Goal: Entertainment & Leisure: Consume media (video, audio)

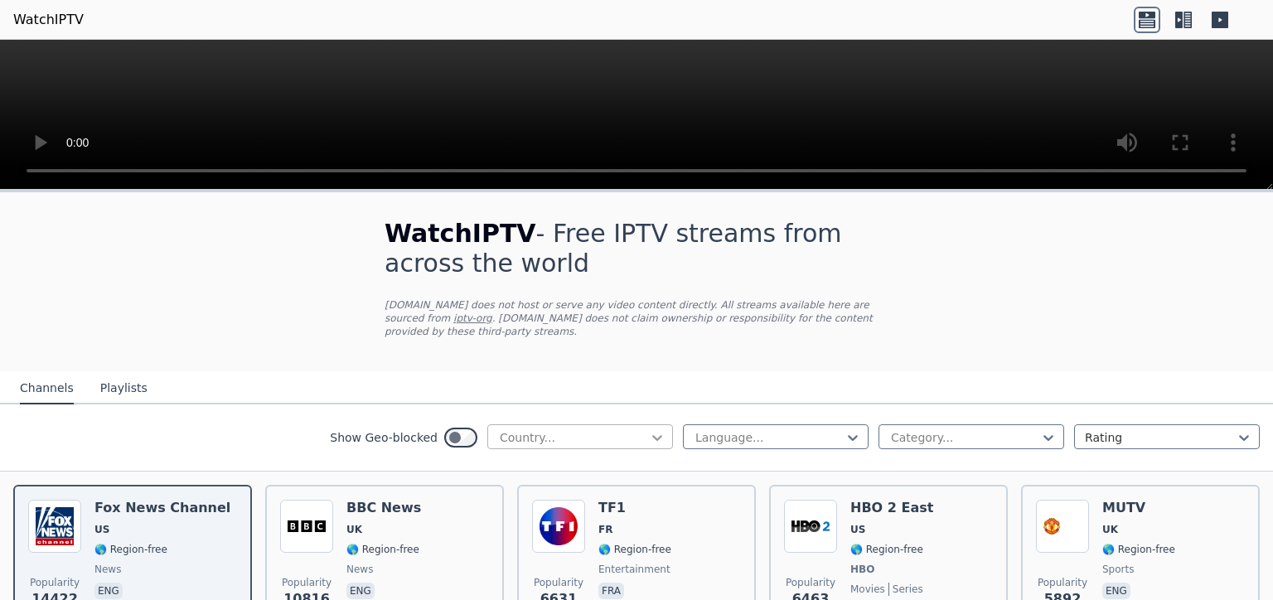
scroll to position [108, 0]
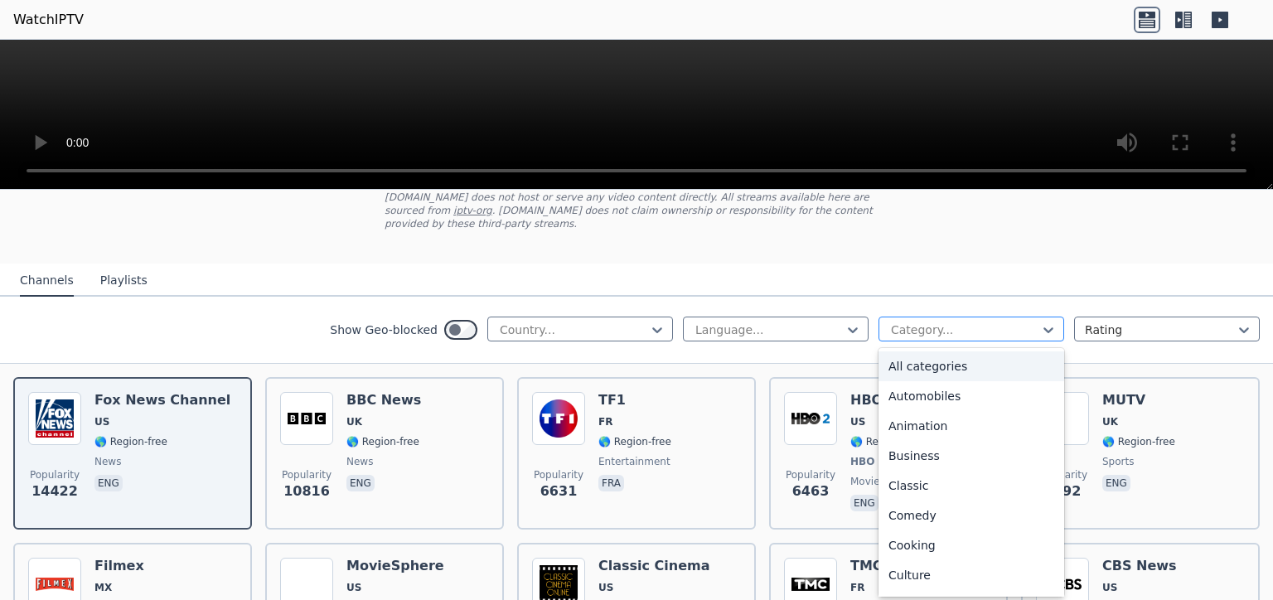
click at [988, 321] on div at bounding box center [964, 329] width 151 height 17
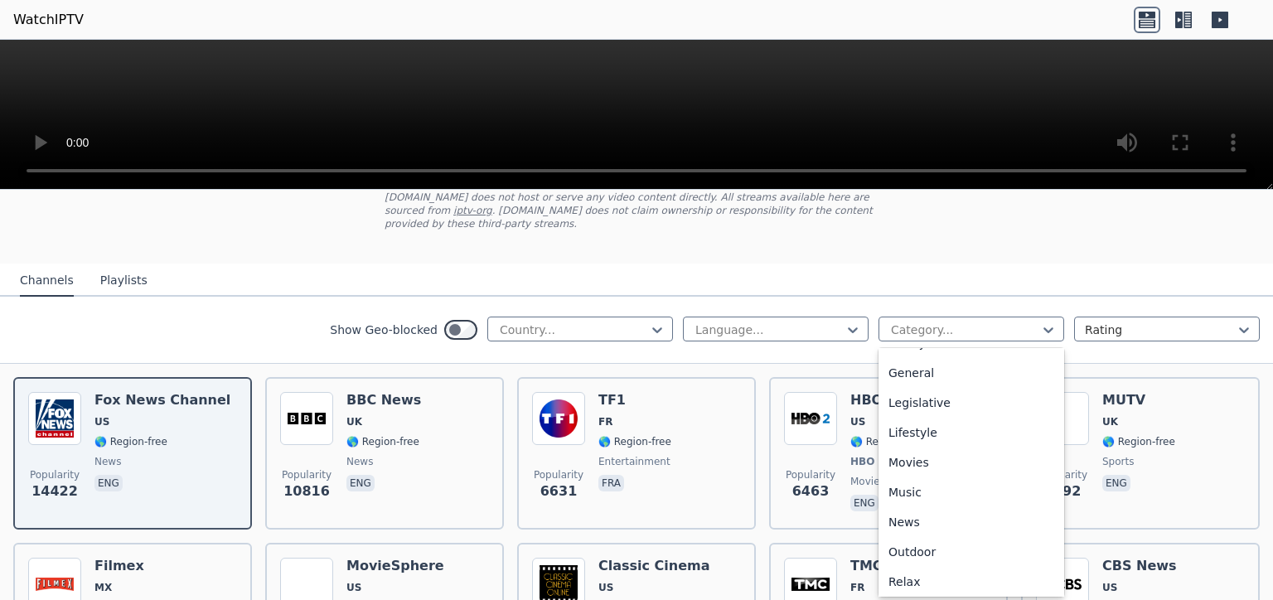
scroll to position [563, 0]
click at [915, 504] on div "Sports" at bounding box center [971, 519] width 186 height 30
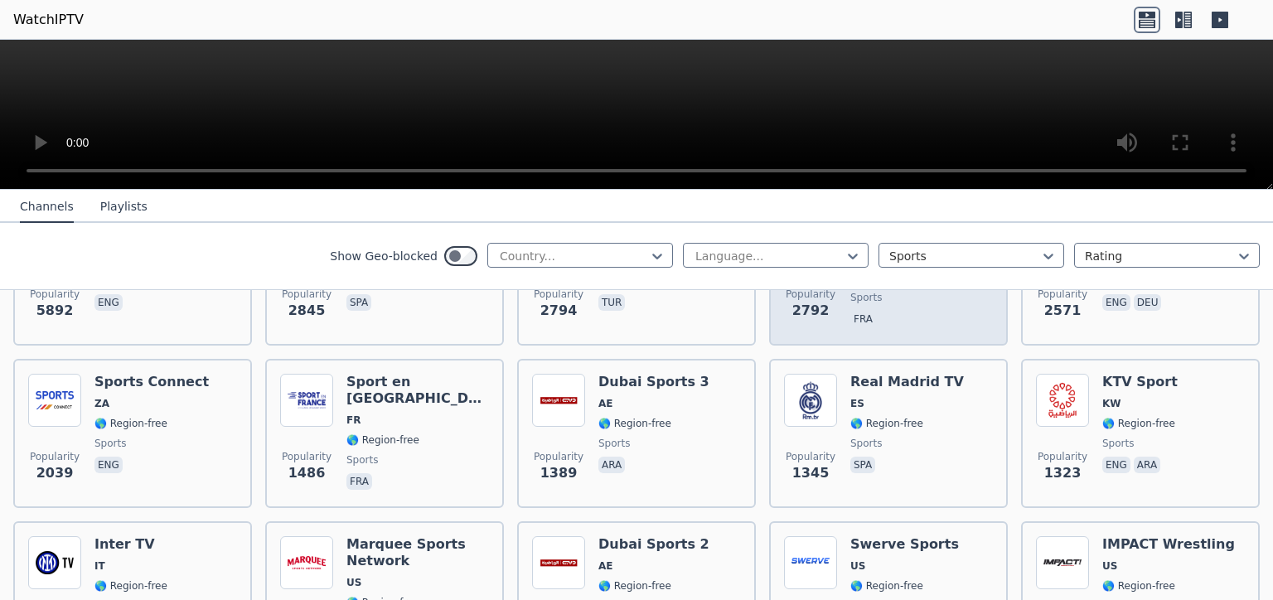
scroll to position [322, 0]
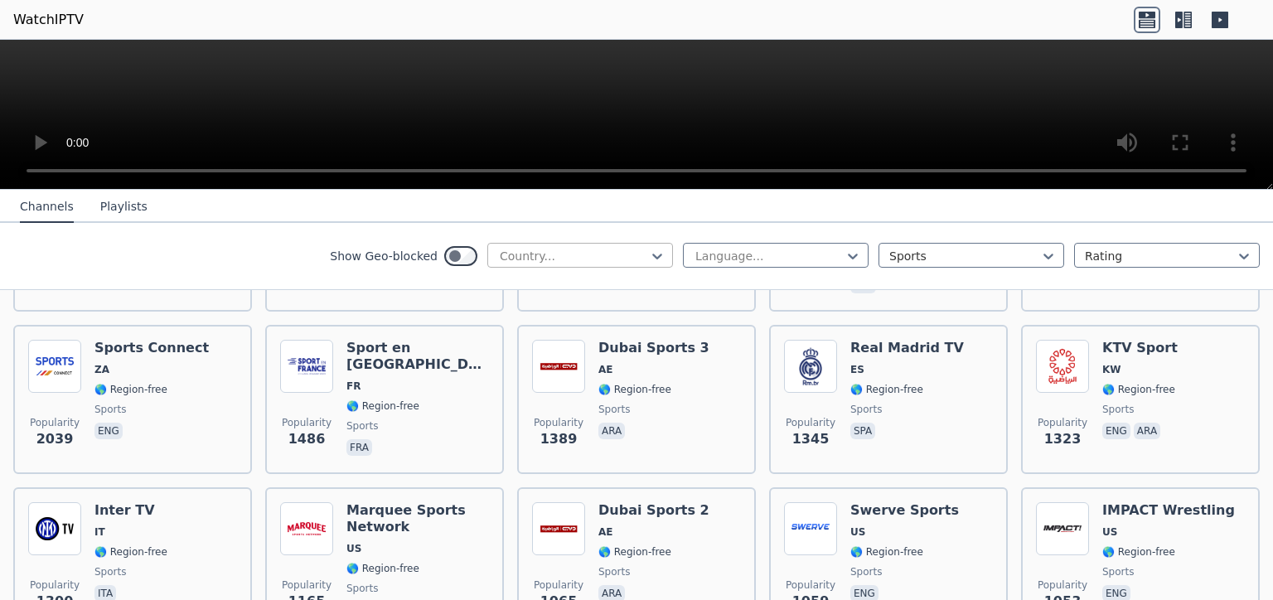
click at [633, 261] on div at bounding box center [573, 256] width 151 height 17
click at [631, 261] on div at bounding box center [573, 256] width 151 height 17
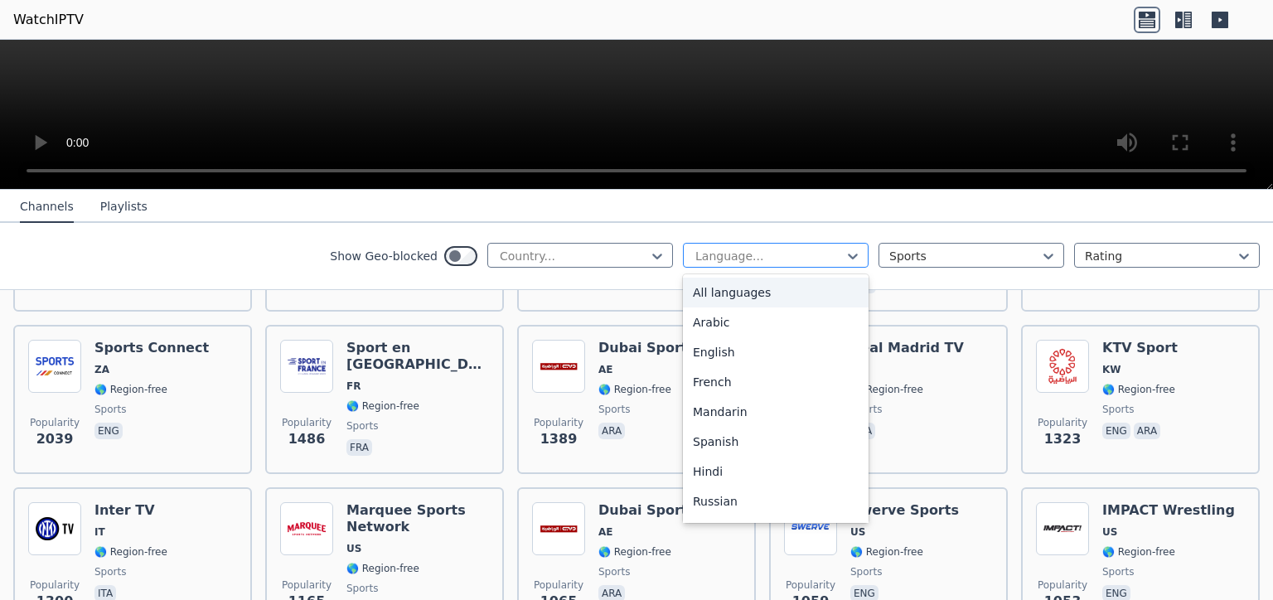
click at [797, 260] on div at bounding box center [769, 256] width 151 height 17
click at [727, 326] on div "Arabic" at bounding box center [776, 322] width 186 height 30
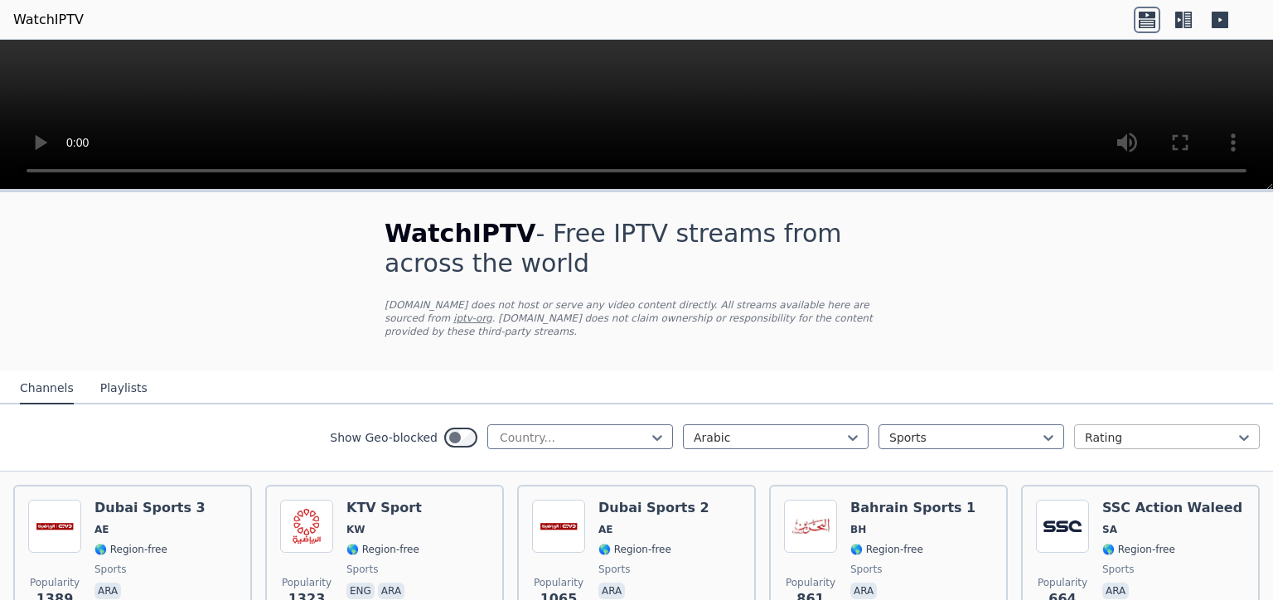
click at [1136, 429] on div at bounding box center [1160, 437] width 151 height 17
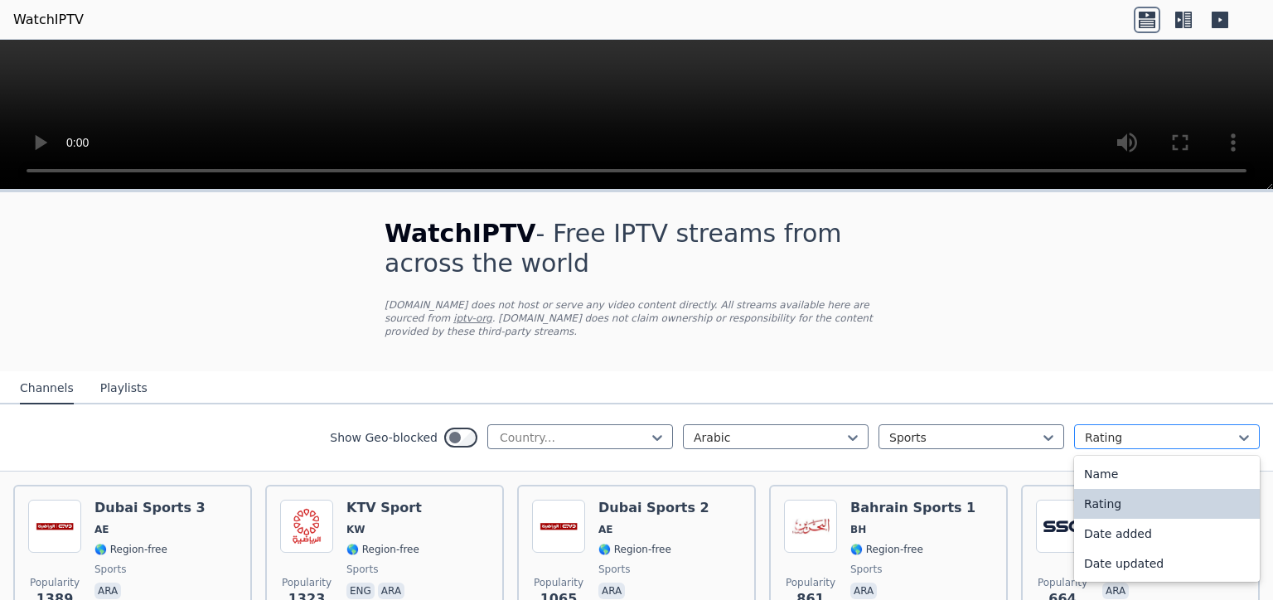
click at [1136, 429] on div at bounding box center [1160, 437] width 151 height 17
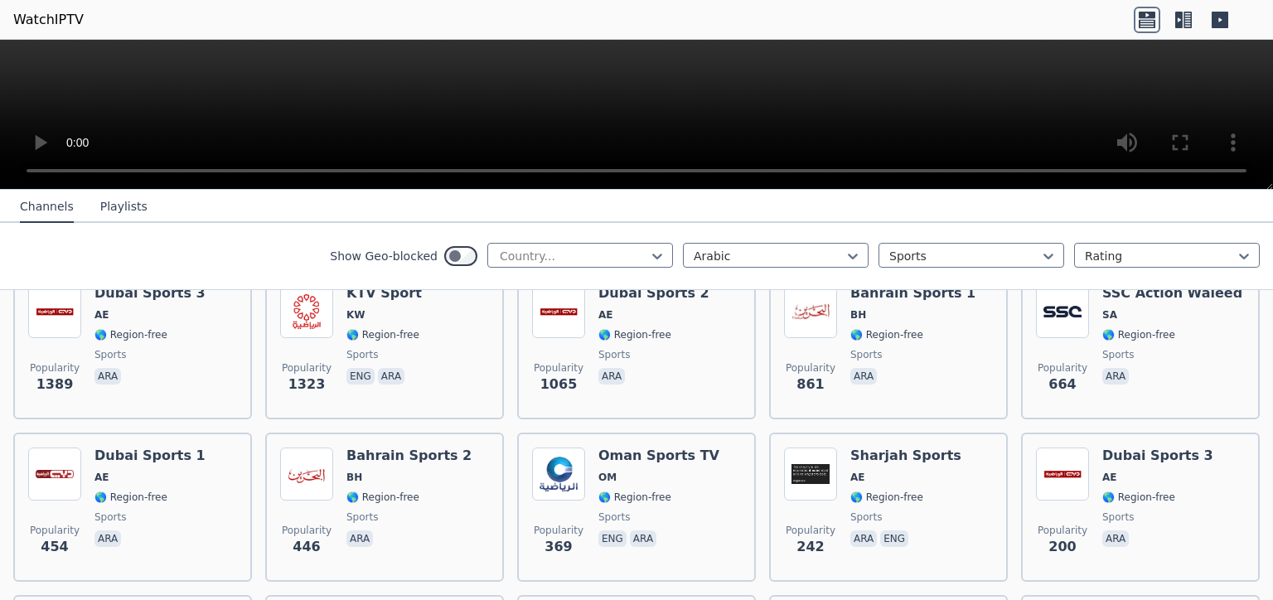
scroll to position [108, 0]
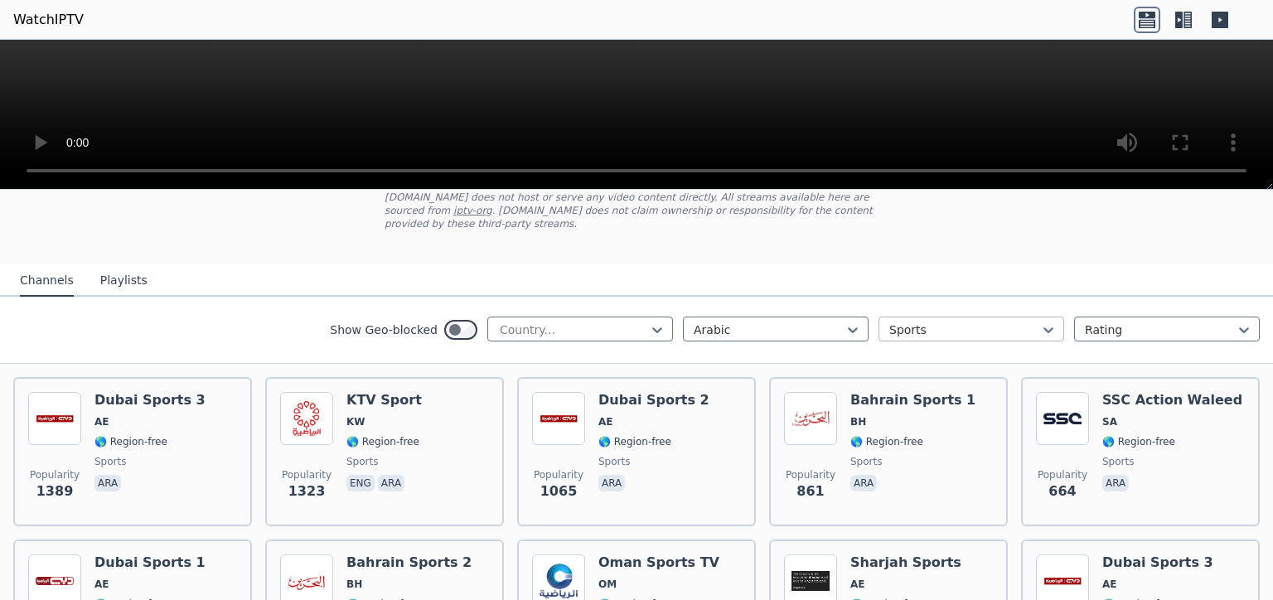
click at [944, 321] on div at bounding box center [964, 329] width 151 height 17
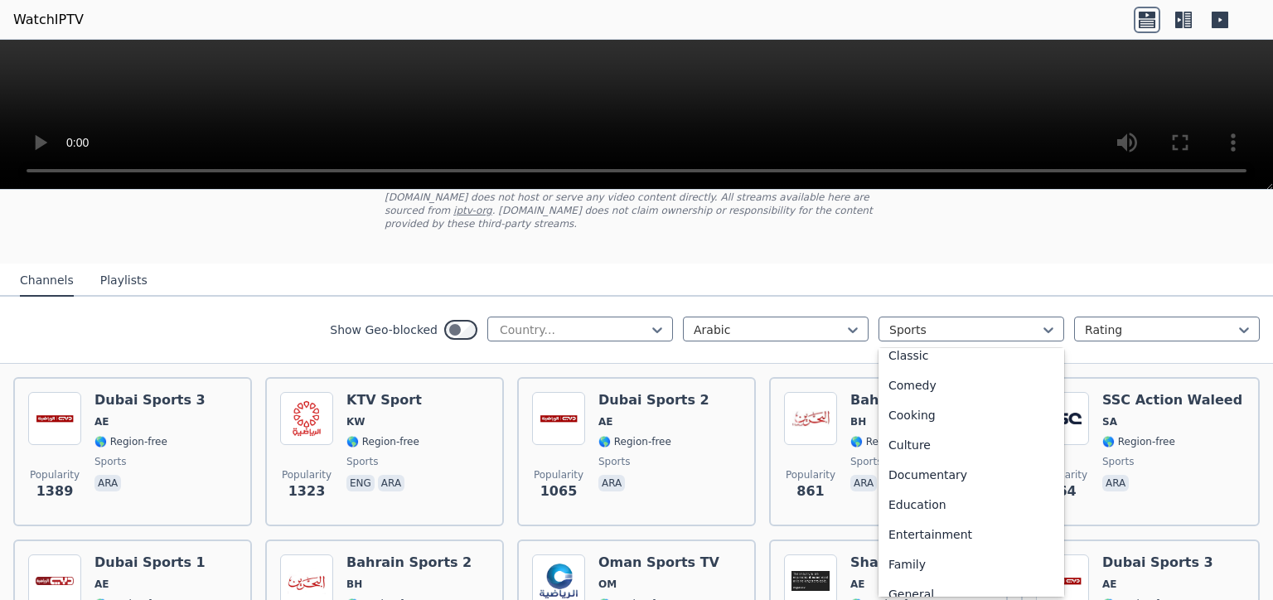
scroll to position [0, 0]
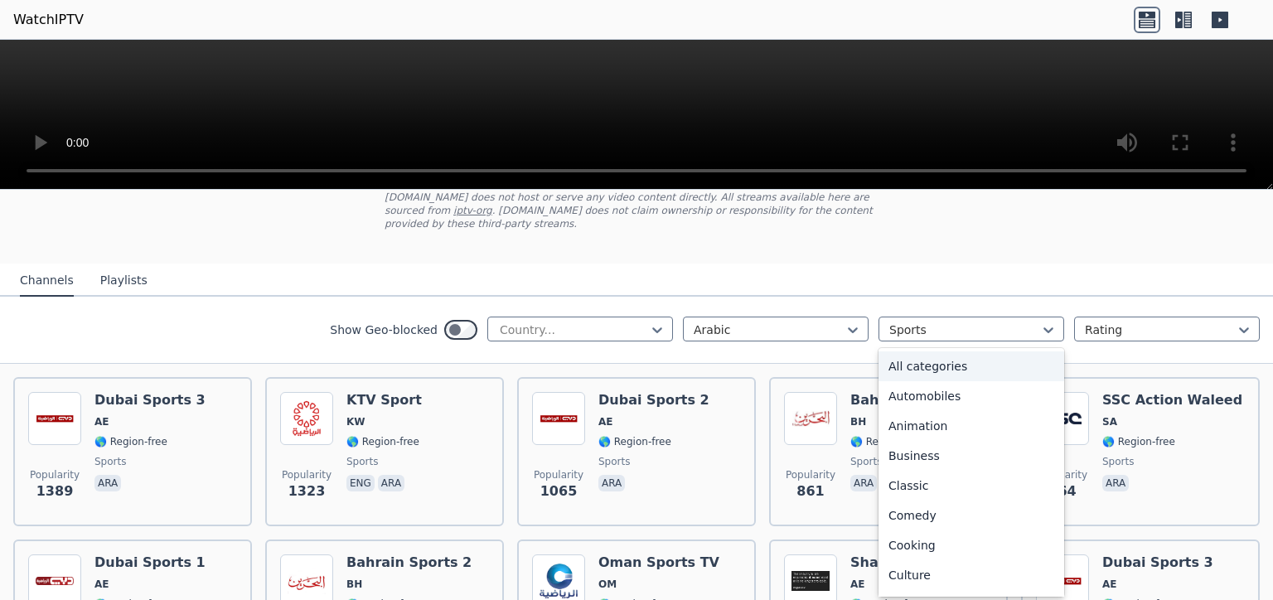
click at [969, 366] on div "All categories" at bounding box center [971, 366] width 186 height 30
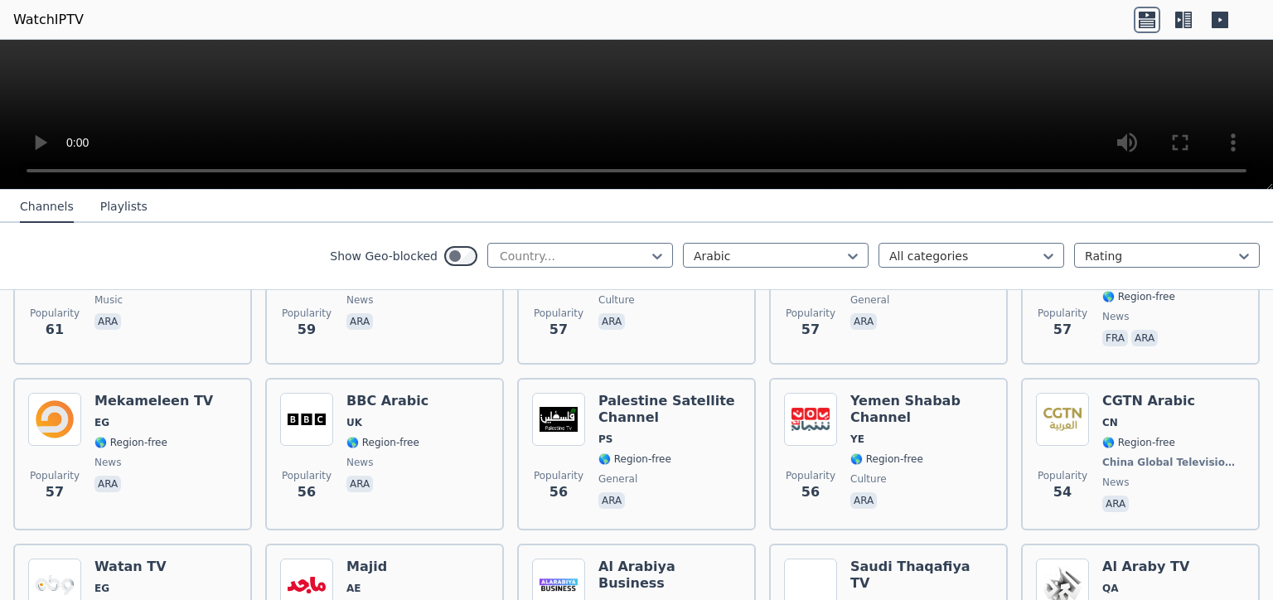
scroll to position [3651, 0]
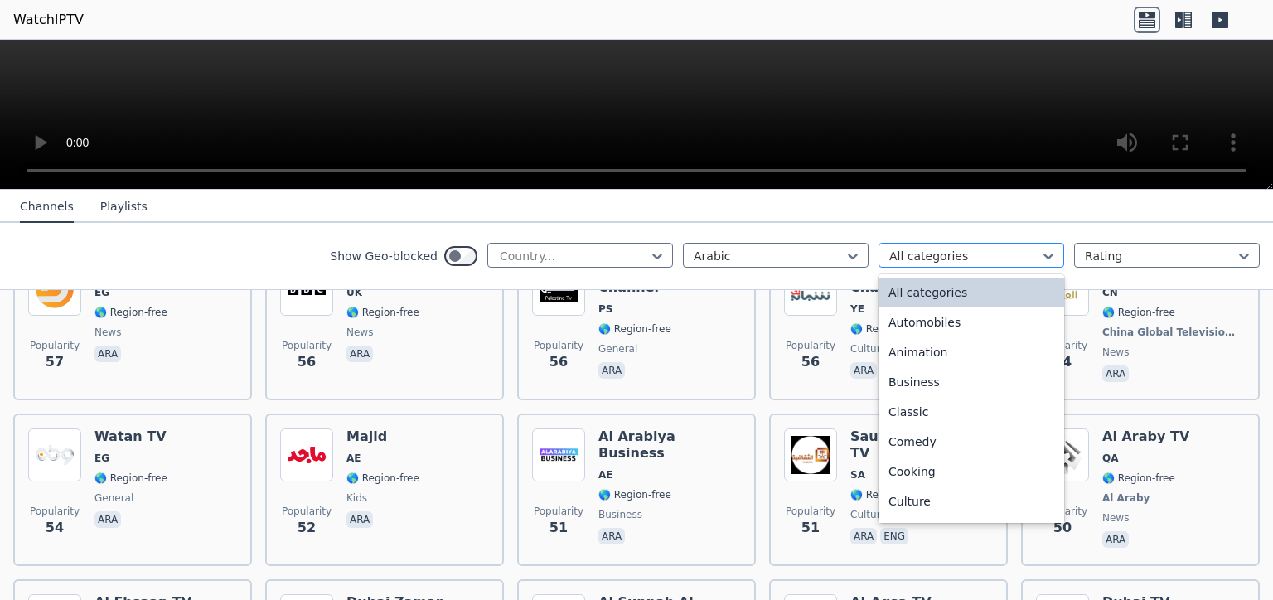
click at [950, 259] on div at bounding box center [964, 256] width 151 height 17
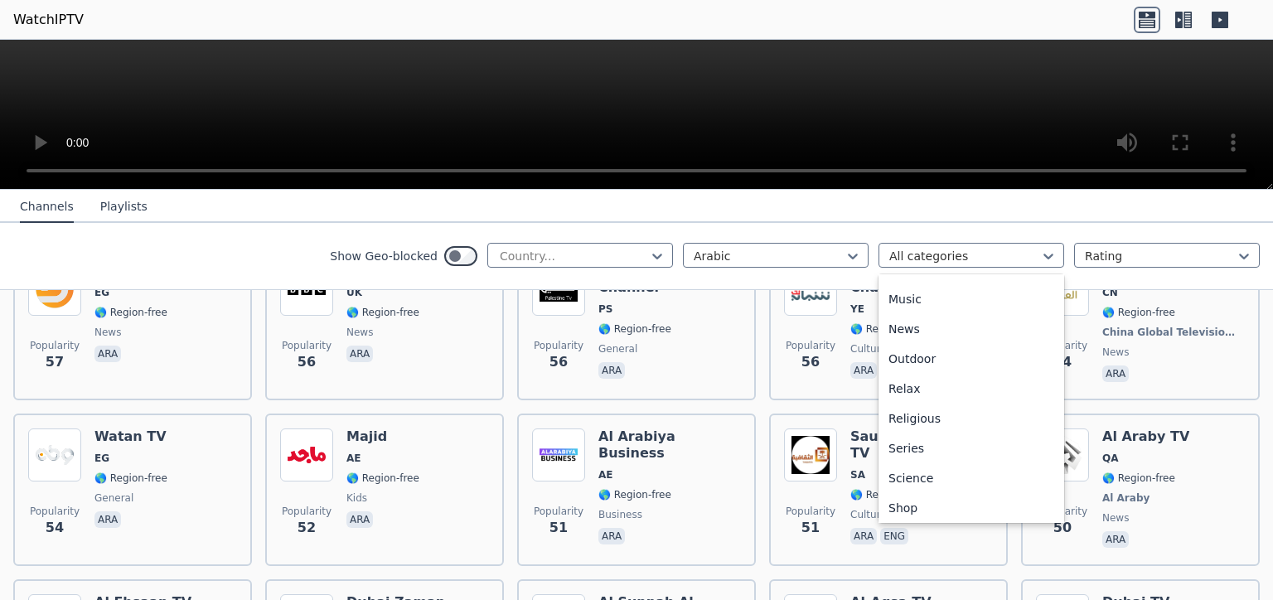
scroll to position [537, 0]
click at [621, 248] on div at bounding box center [573, 256] width 151 height 17
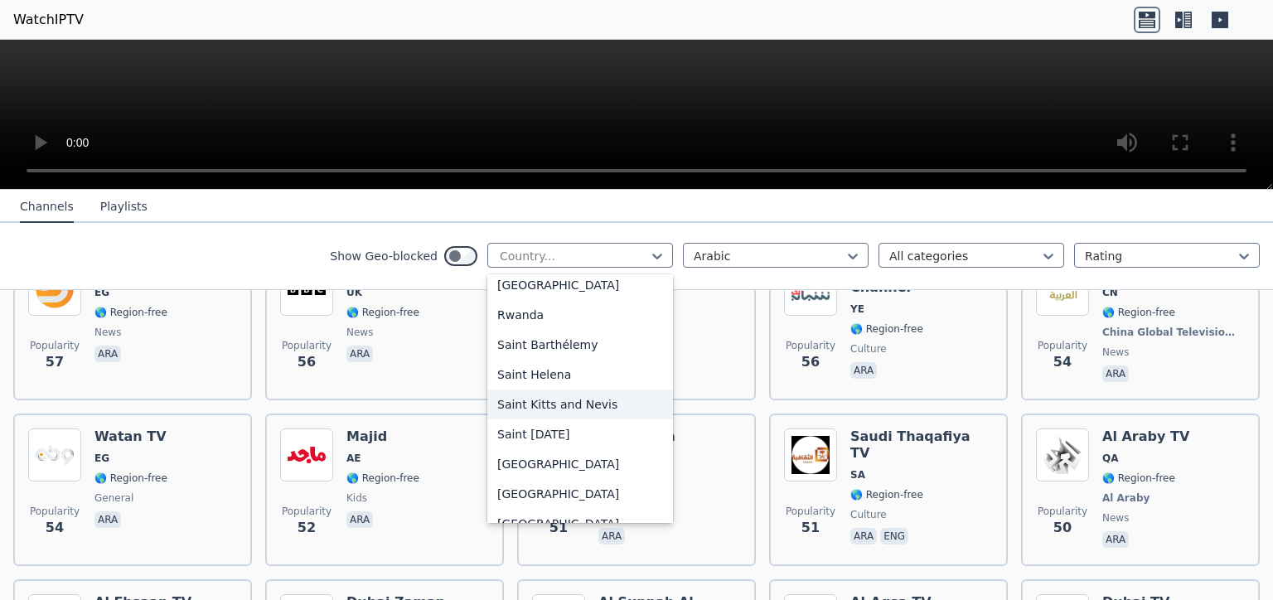
scroll to position [4724, 0]
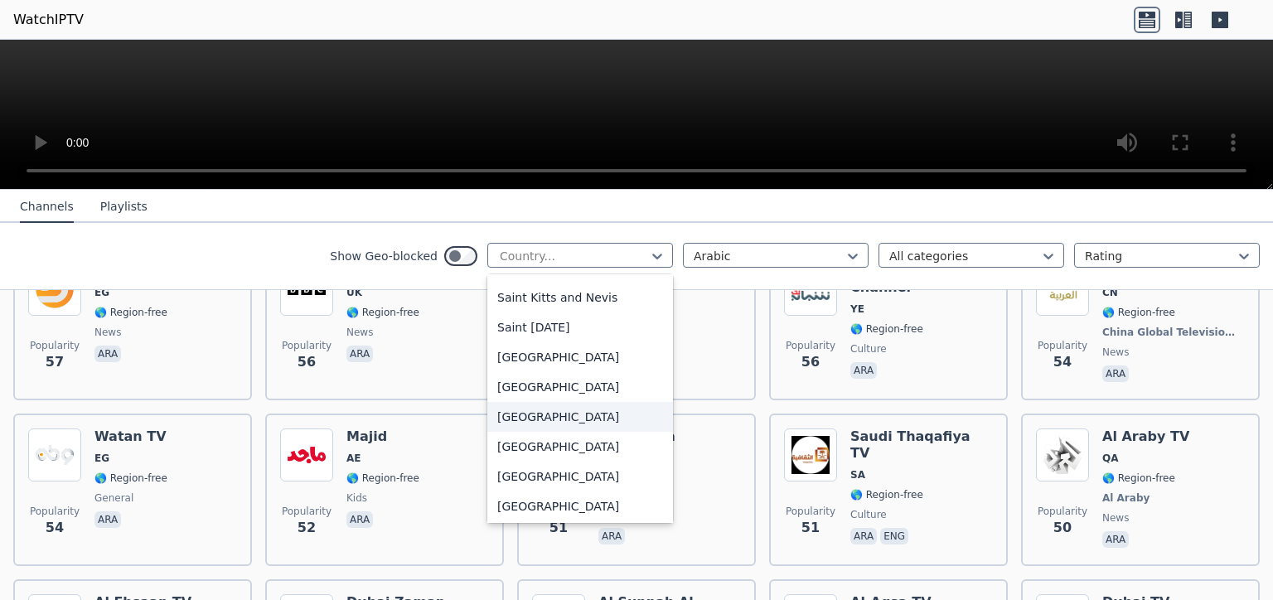
click at [563, 416] on div "[GEOGRAPHIC_DATA]" at bounding box center [580, 417] width 186 height 30
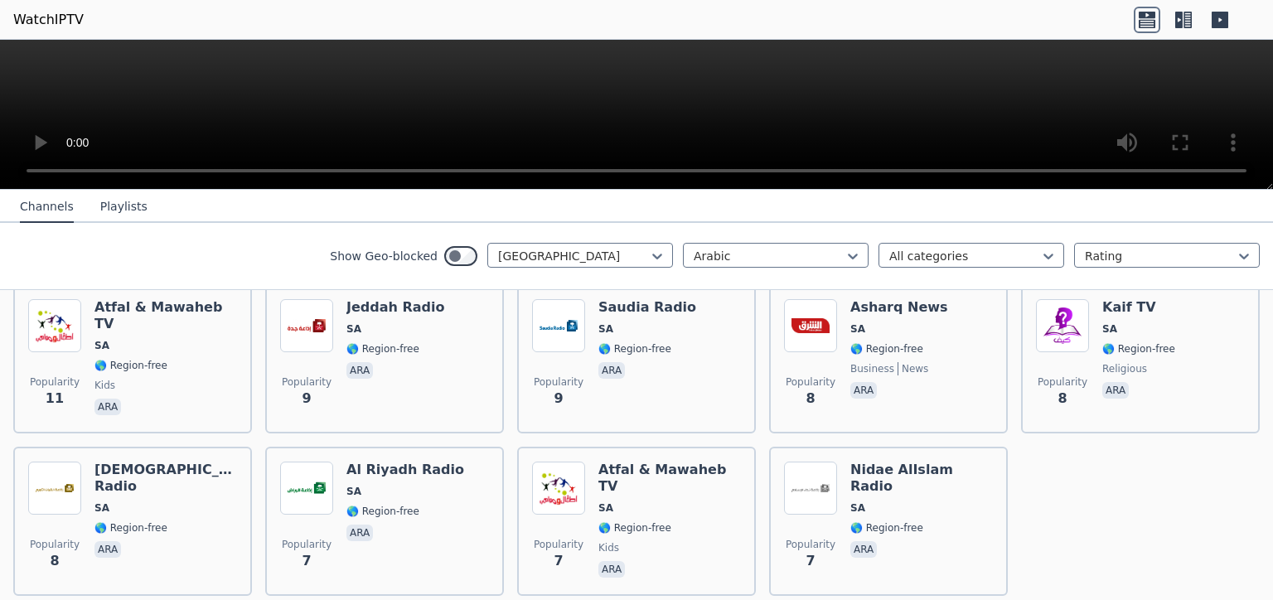
scroll to position [1227, 0]
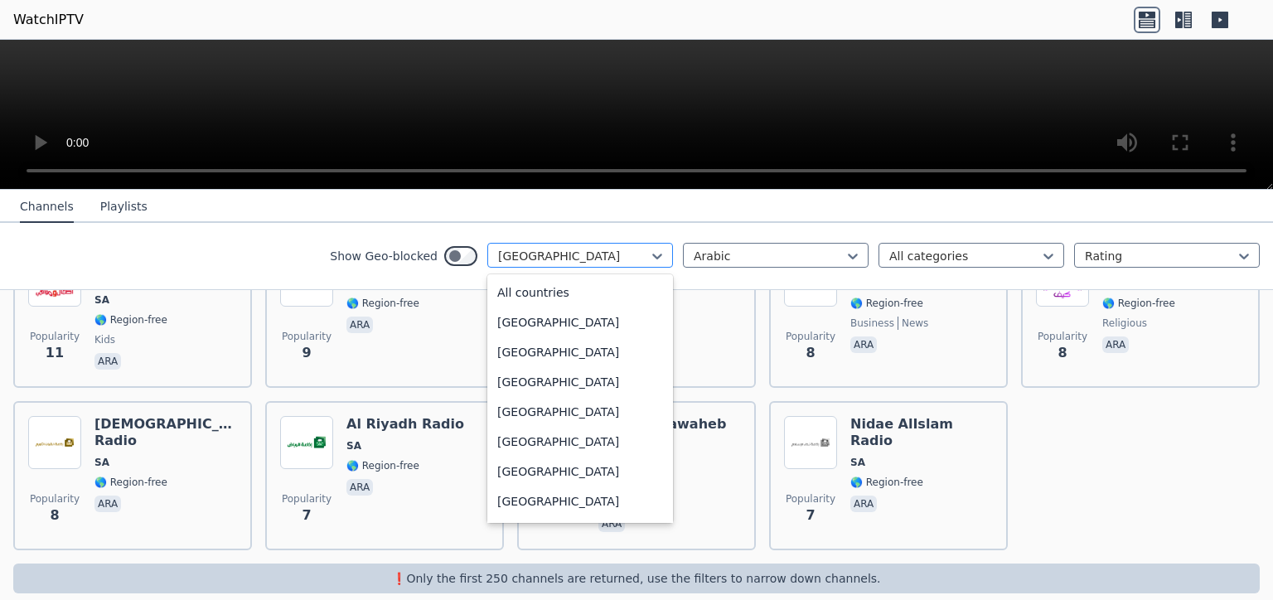
click at [578, 257] on div at bounding box center [573, 256] width 151 height 17
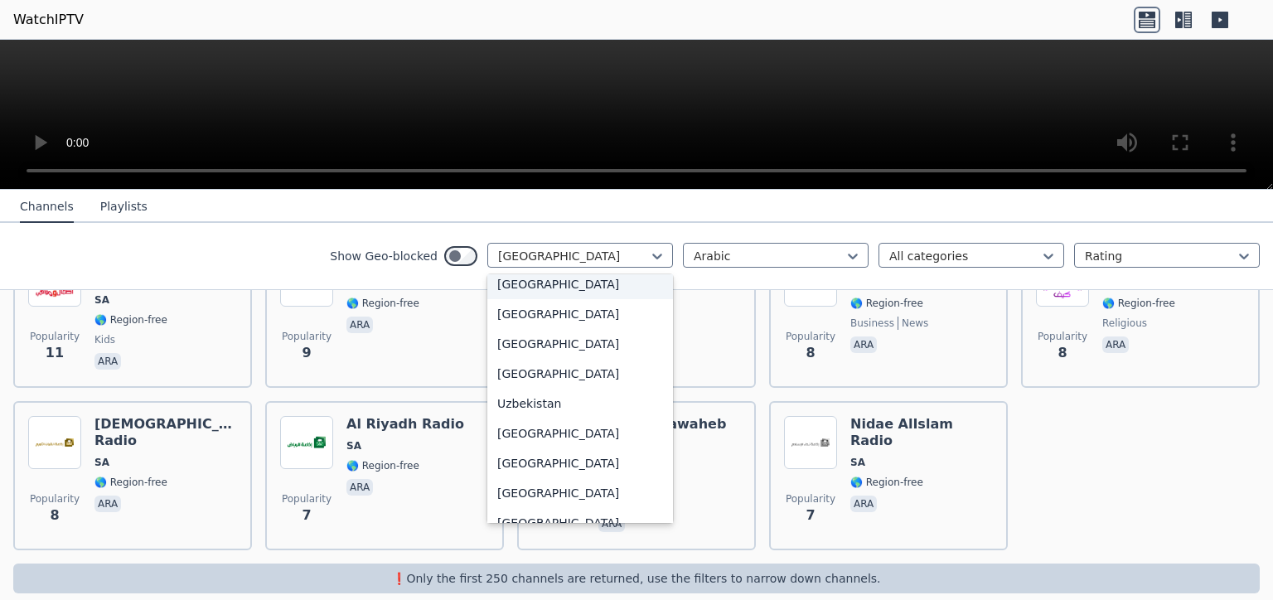
click at [598, 281] on div "[GEOGRAPHIC_DATA]" at bounding box center [580, 284] width 186 height 30
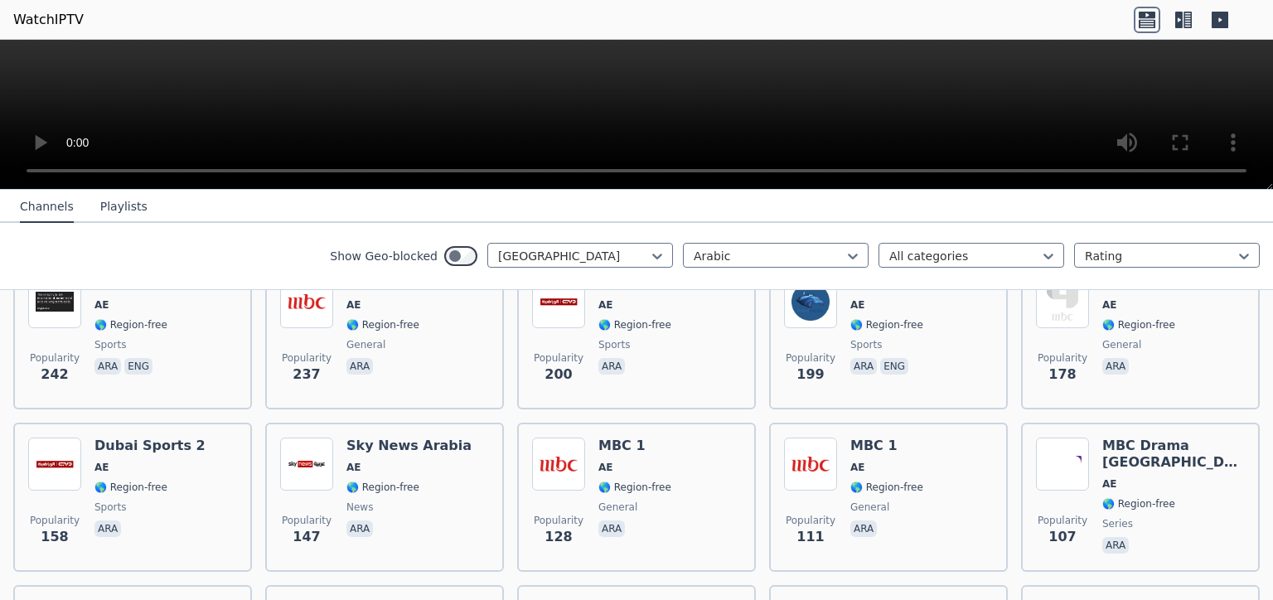
scroll to position [429, 0]
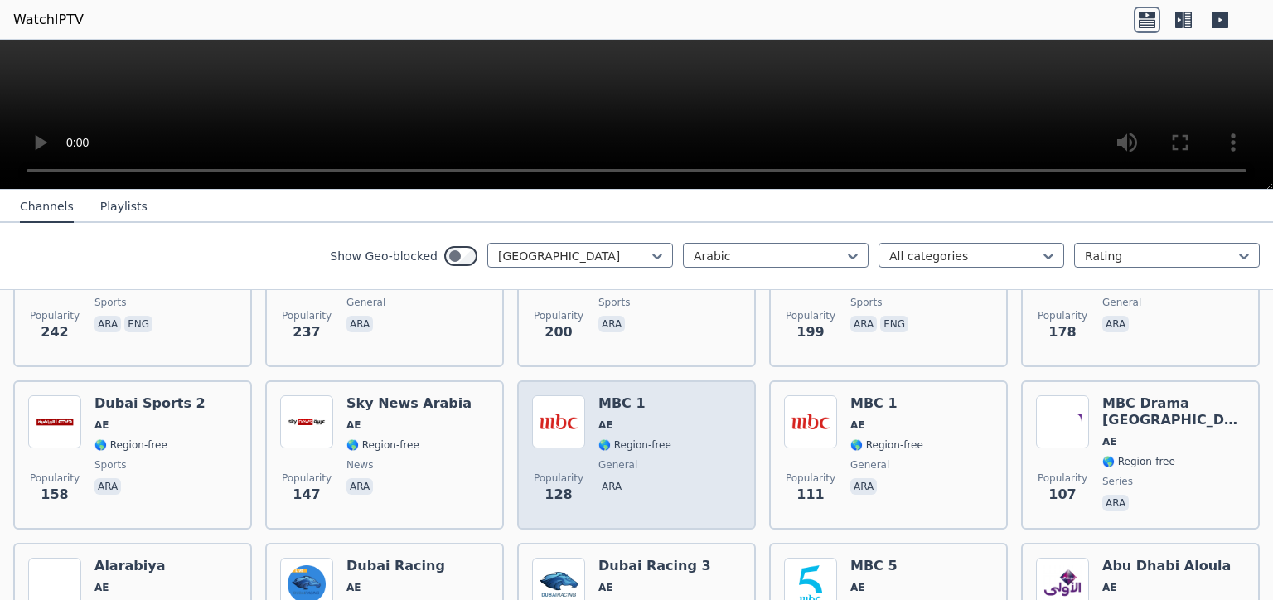
click at [619, 438] on span "🌎 Region-free" at bounding box center [634, 444] width 73 height 13
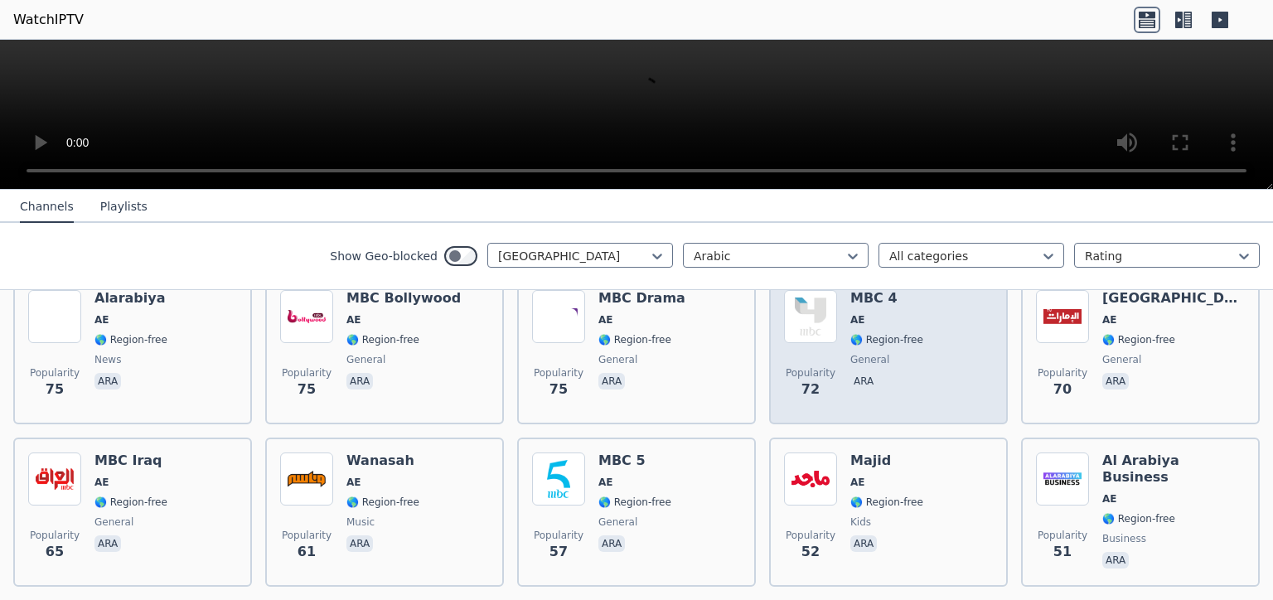
scroll to position [966, 0]
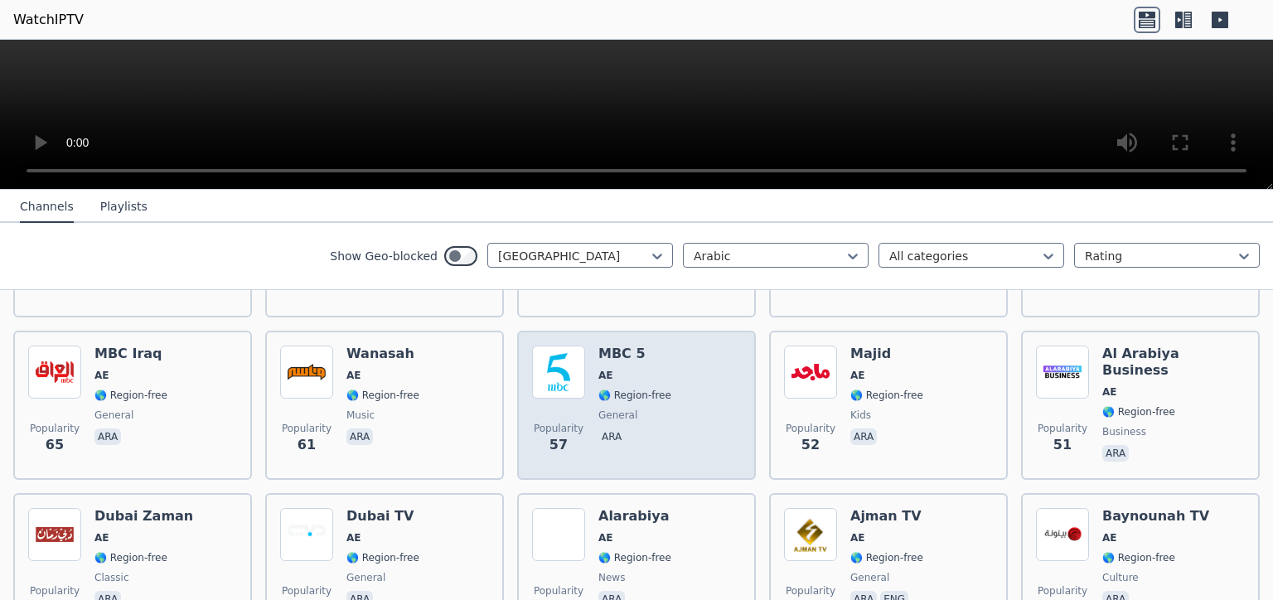
click at [651, 367] on div "MBC 5 AE 🌎 Region-free general [PERSON_NAME]" at bounding box center [634, 405] width 73 height 119
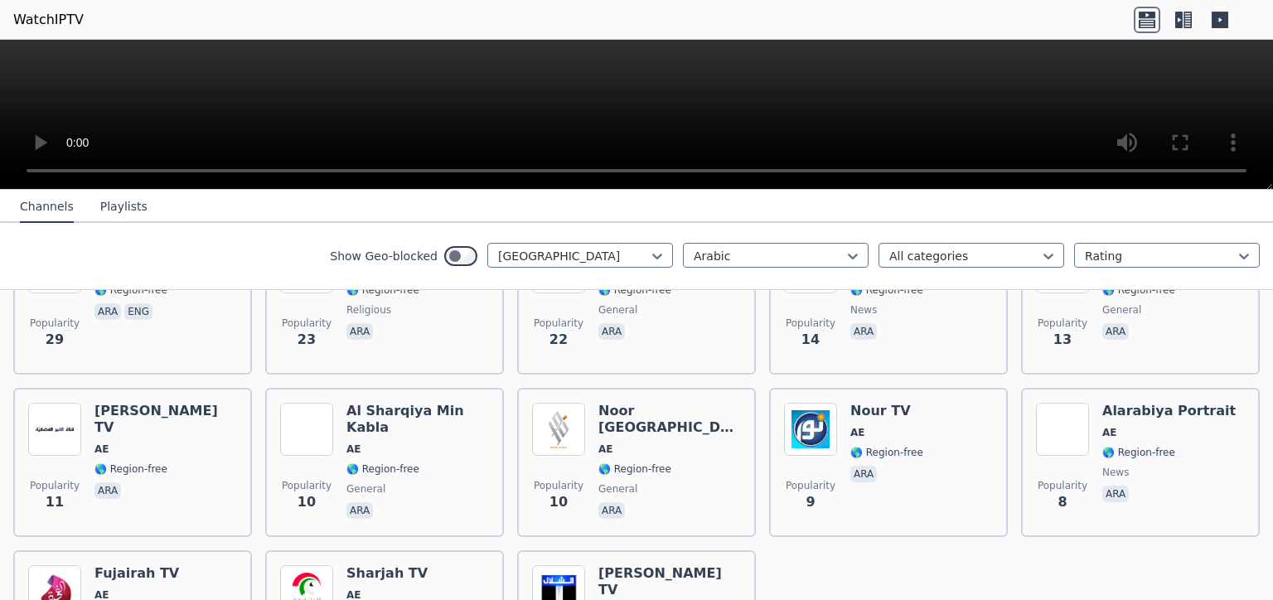
scroll to position [1705, 0]
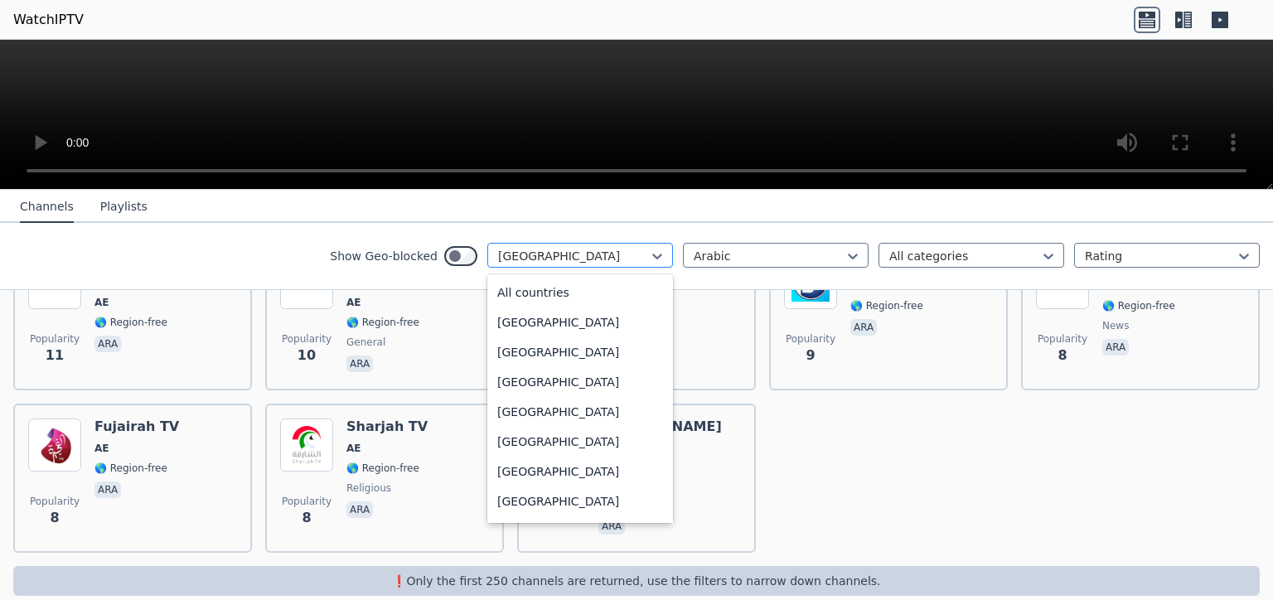
click at [610, 252] on div at bounding box center [573, 256] width 151 height 17
click at [507, 499] on div "[GEOGRAPHIC_DATA]" at bounding box center [580, 504] width 186 height 30
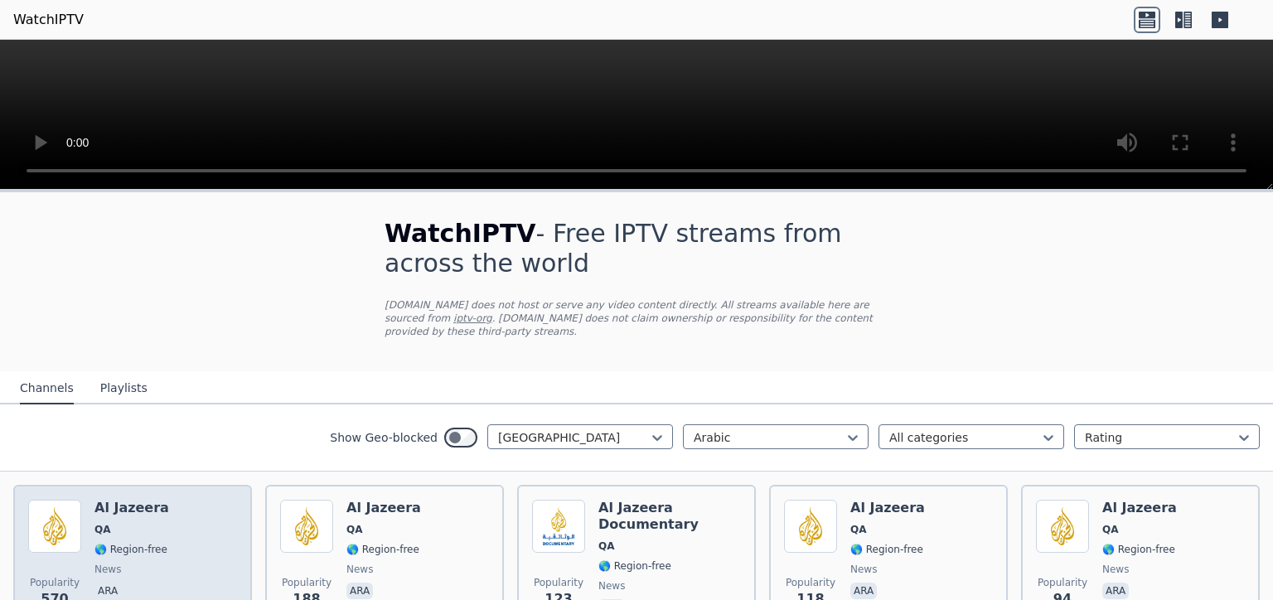
click at [124, 500] on h6 "Al Jazeera" at bounding box center [131, 508] width 75 height 17
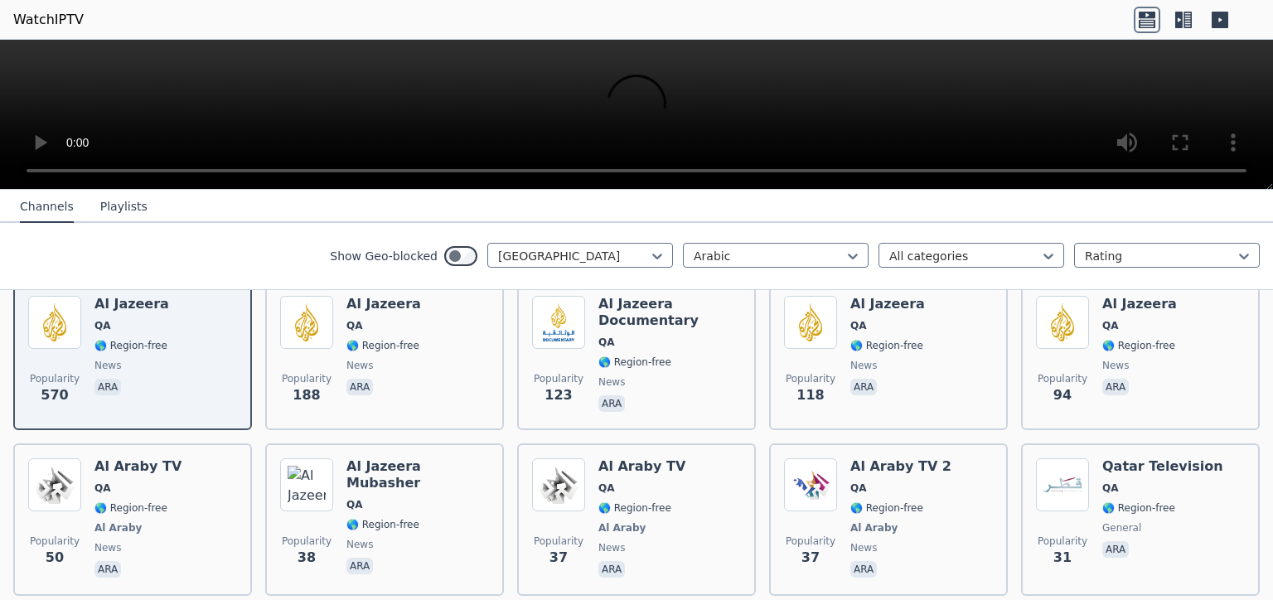
scroll to position [215, 0]
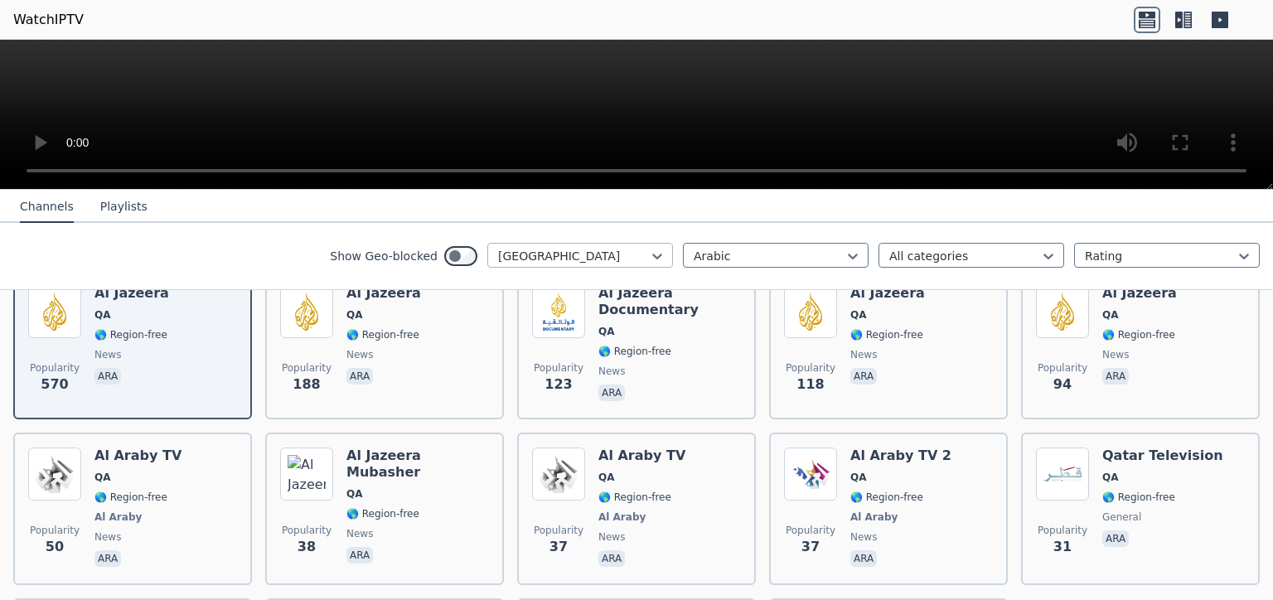
click at [620, 263] on div at bounding box center [573, 256] width 151 height 17
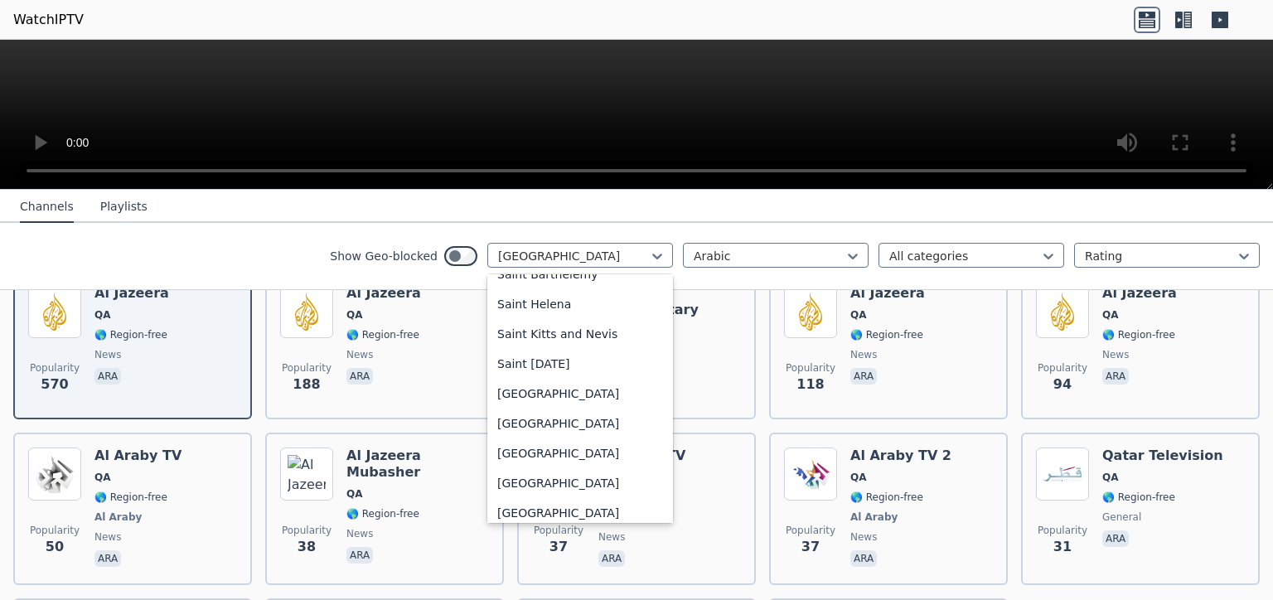
scroll to position [4852, 0]
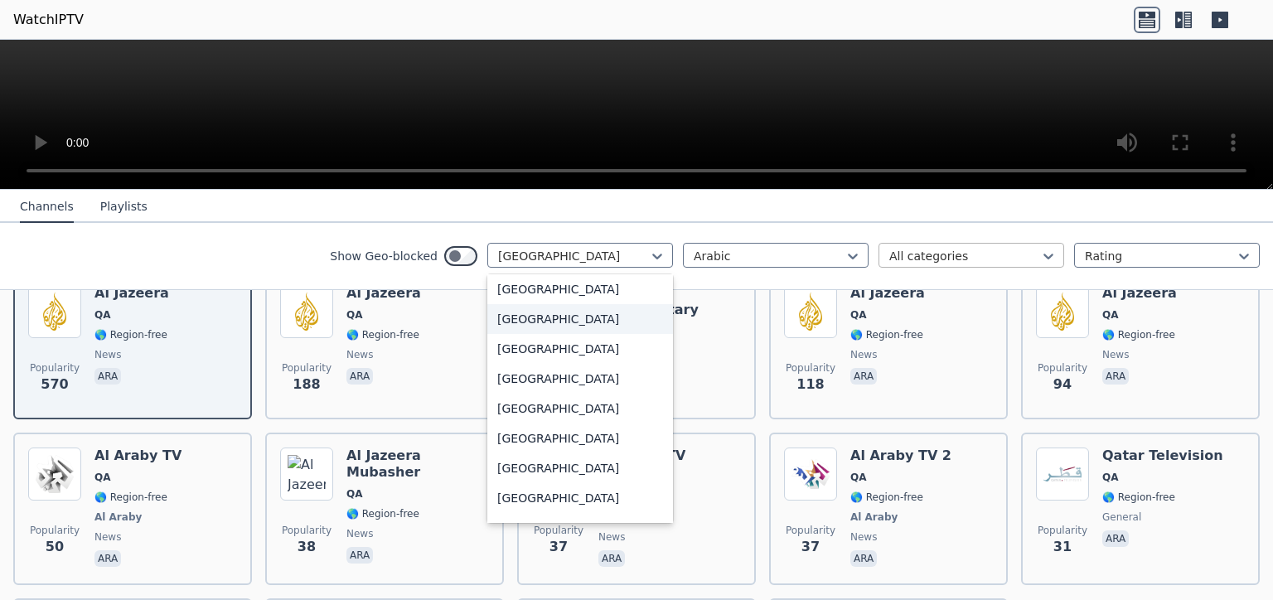
click at [916, 250] on div at bounding box center [964, 256] width 151 height 17
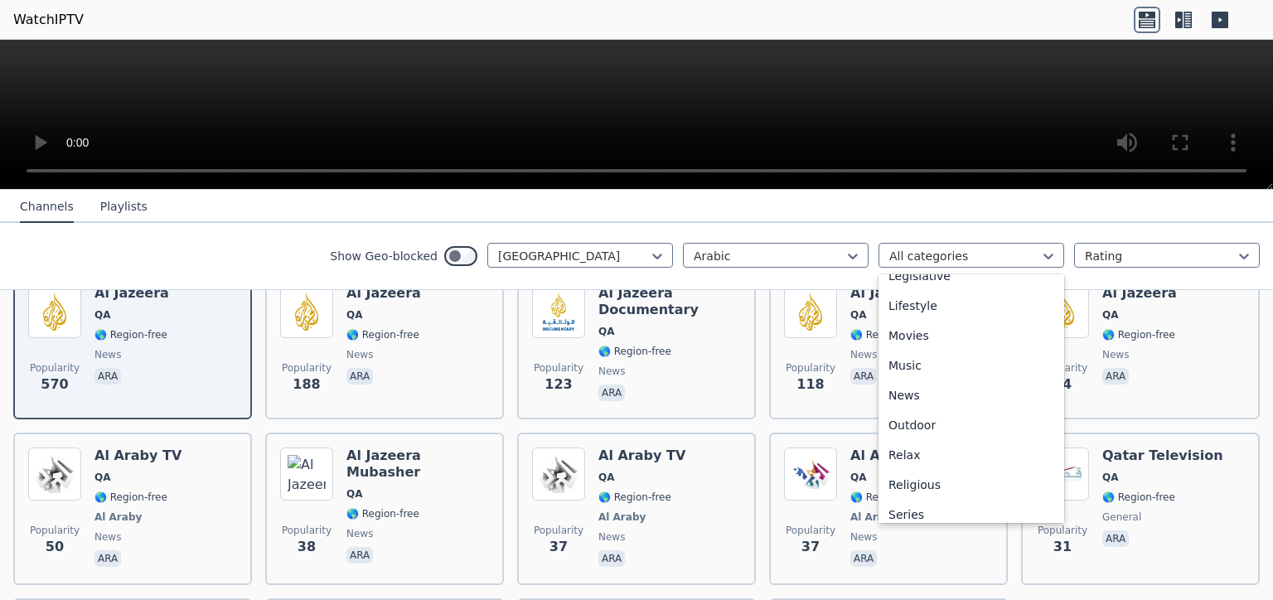
scroll to position [429, 0]
click at [931, 311] on div "Movies" at bounding box center [971, 311] width 186 height 30
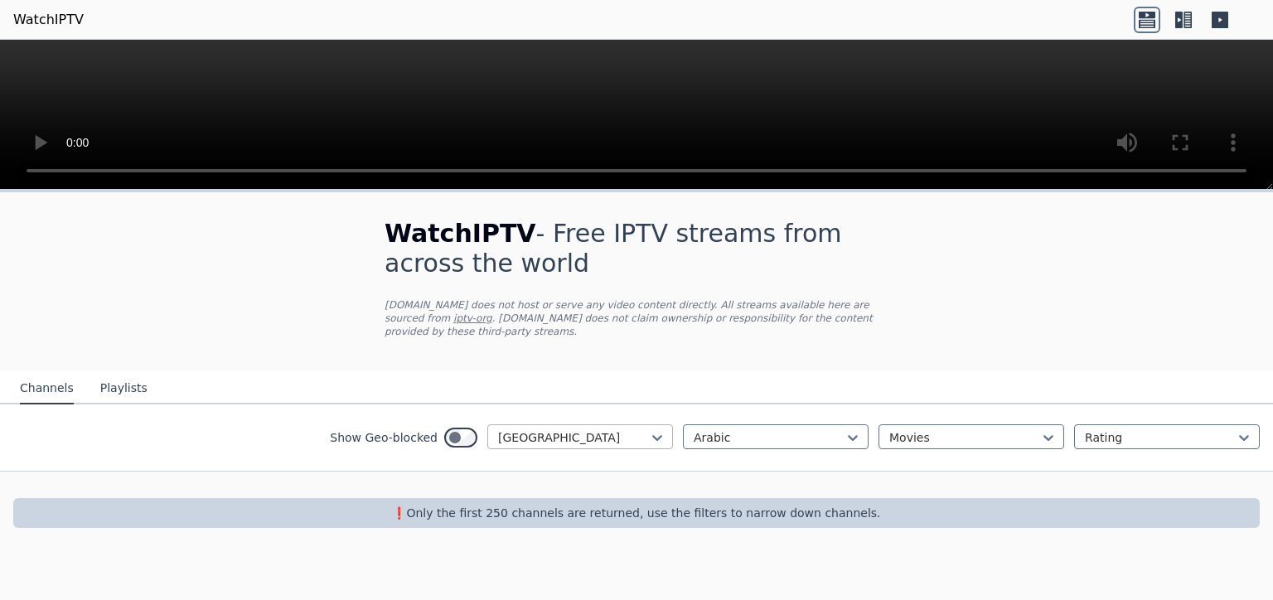
click at [562, 429] on div at bounding box center [573, 437] width 151 height 17
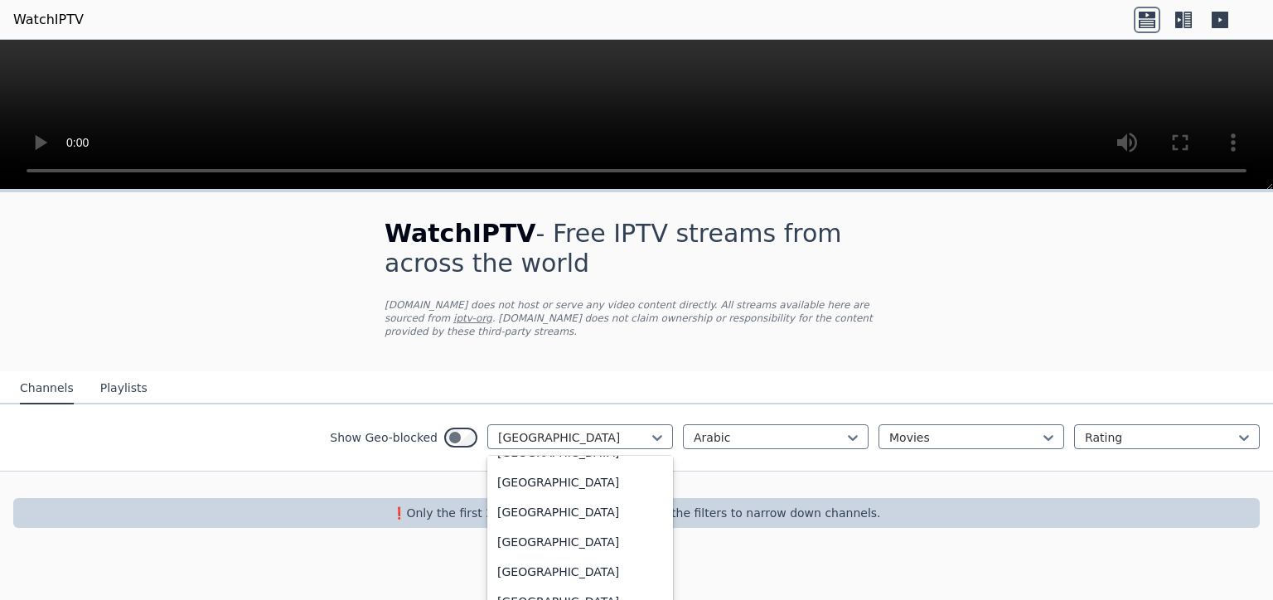
scroll to position [4852, 0]
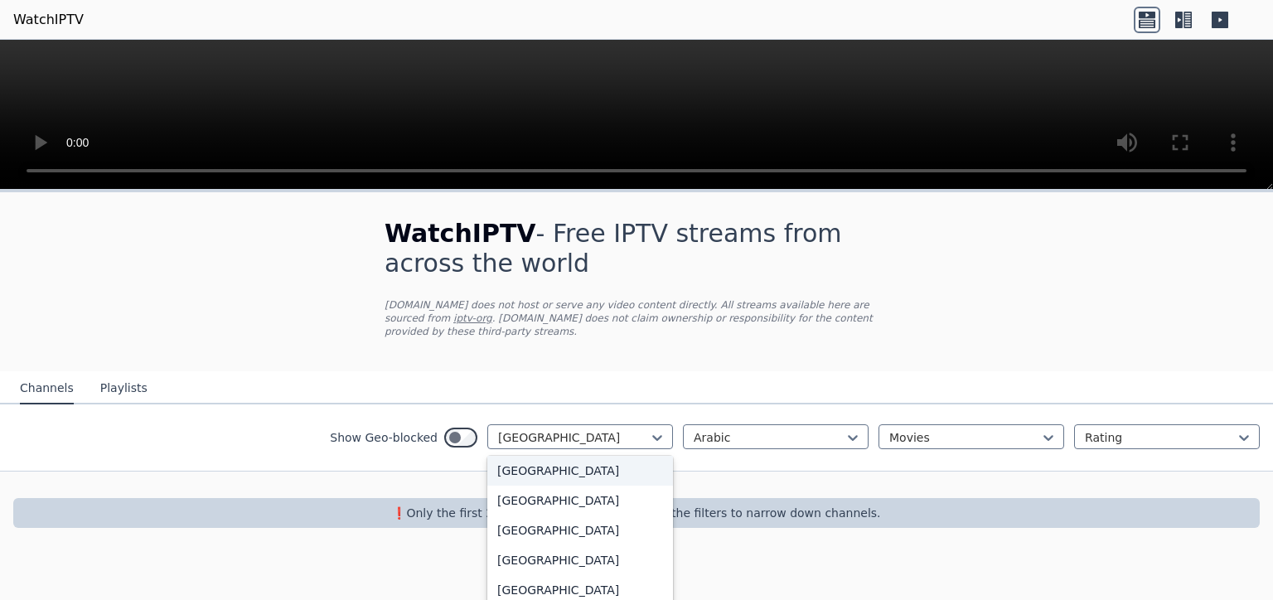
click at [563, 462] on div "[GEOGRAPHIC_DATA]" at bounding box center [580, 471] width 186 height 30
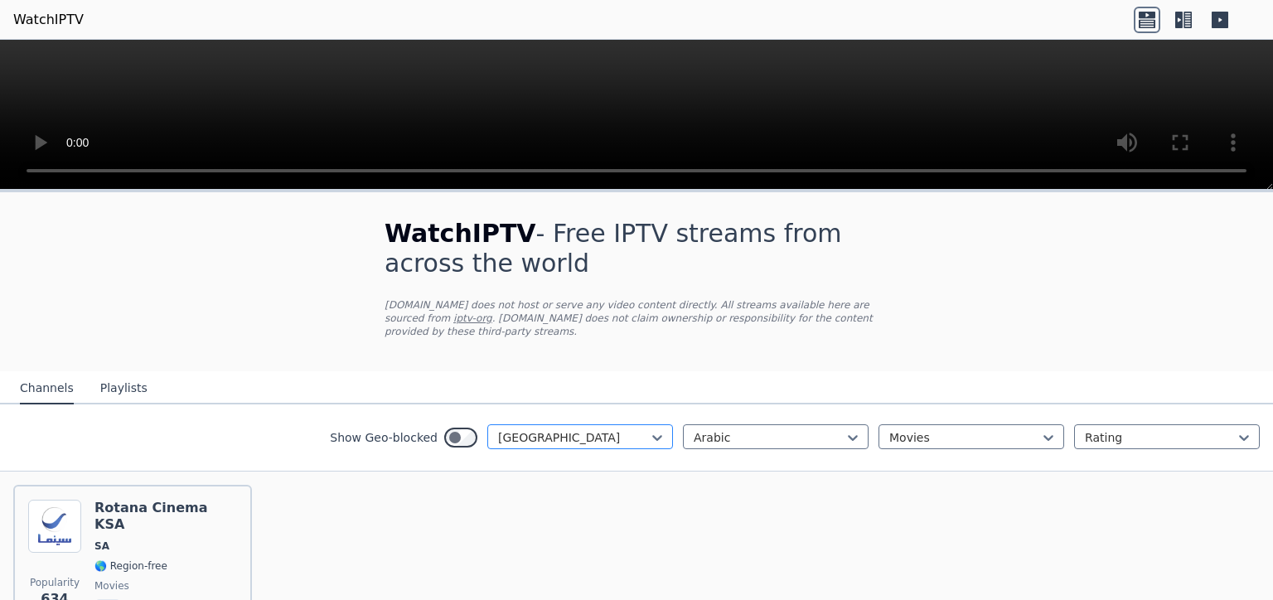
click at [559, 429] on div at bounding box center [573, 437] width 151 height 17
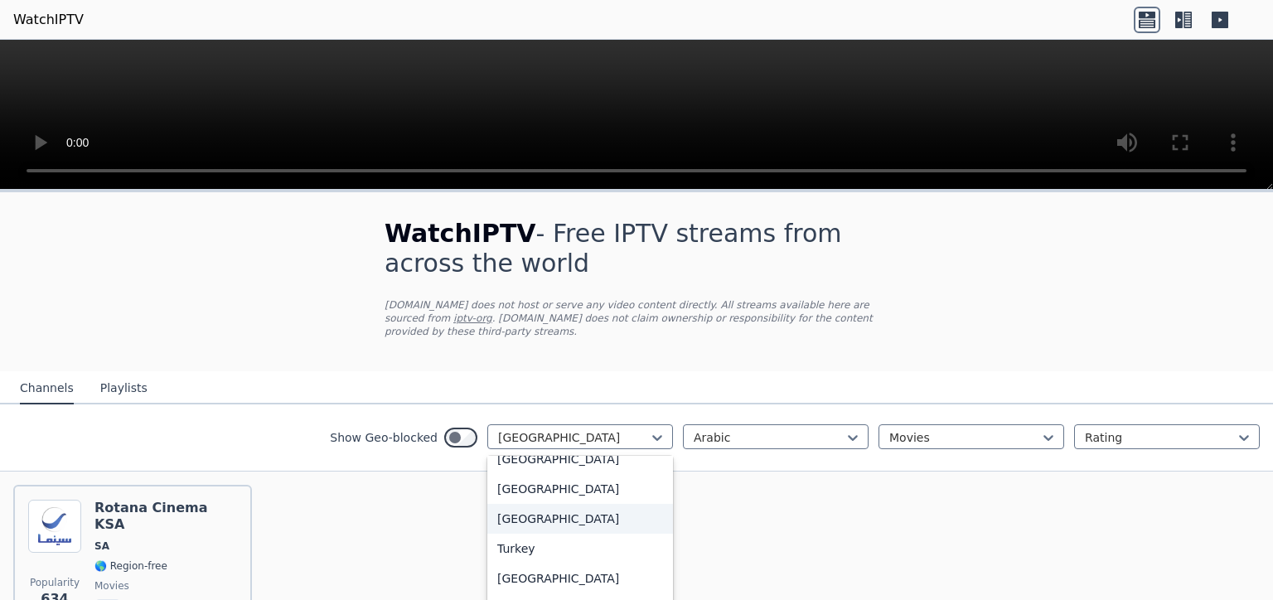
scroll to position [5717, 0]
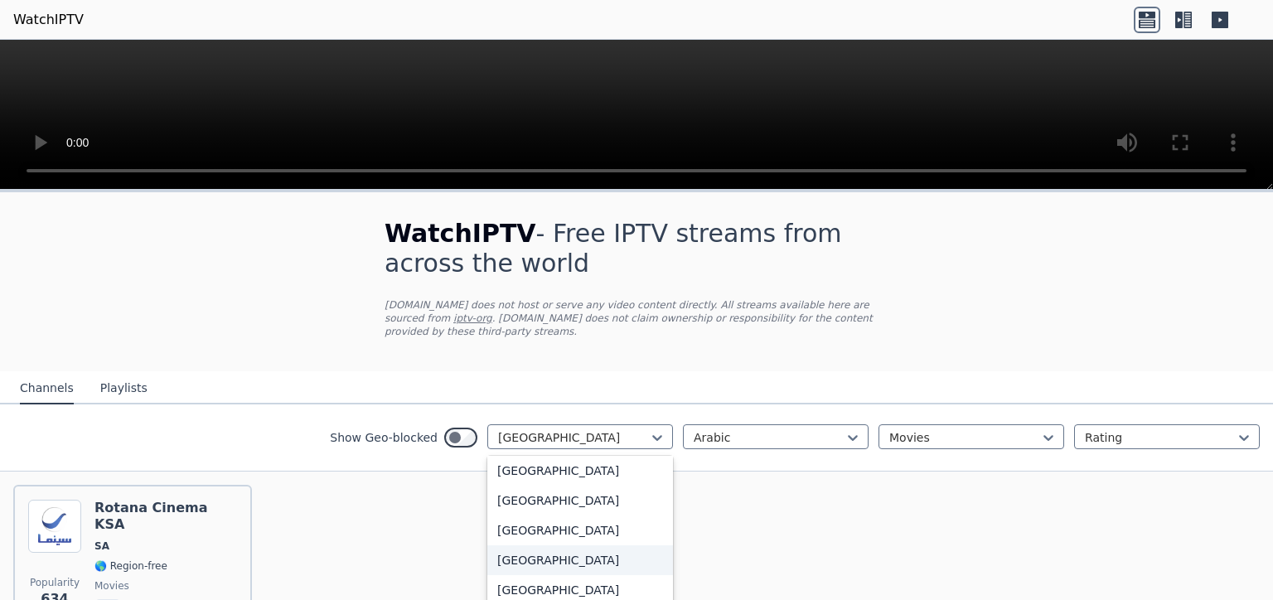
click at [572, 545] on div "[GEOGRAPHIC_DATA]" at bounding box center [580, 560] width 186 height 30
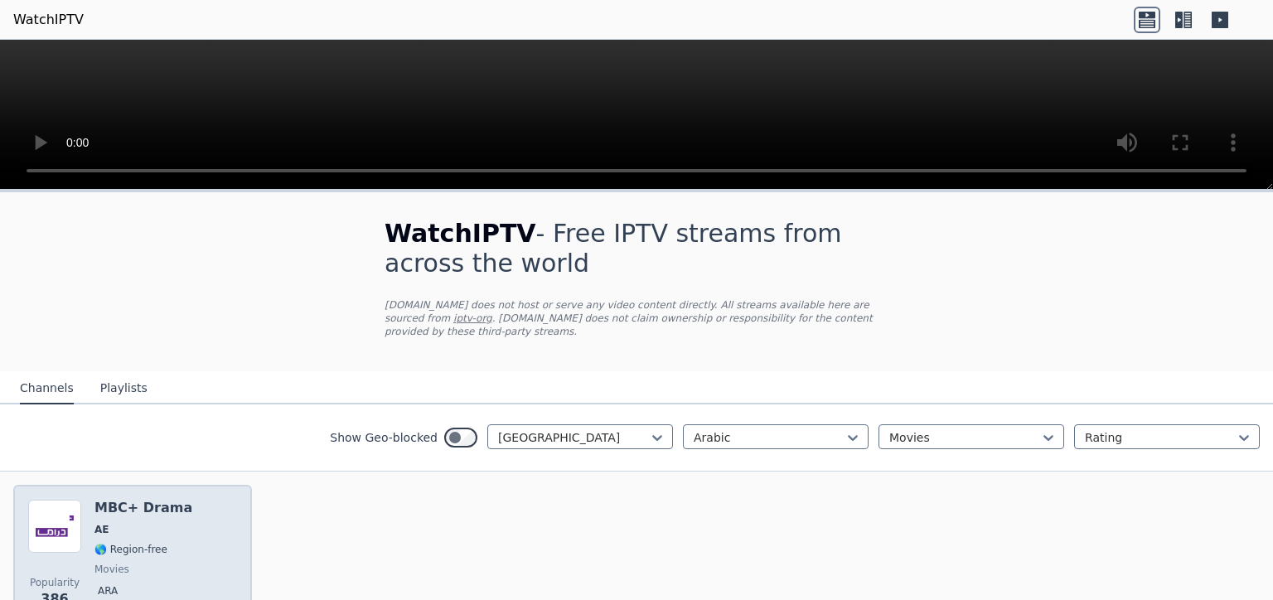
click at [177, 543] on div "Popularity 386 MBC+ Drama AE 🌎 Region-free movies ara" at bounding box center [132, 559] width 209 height 119
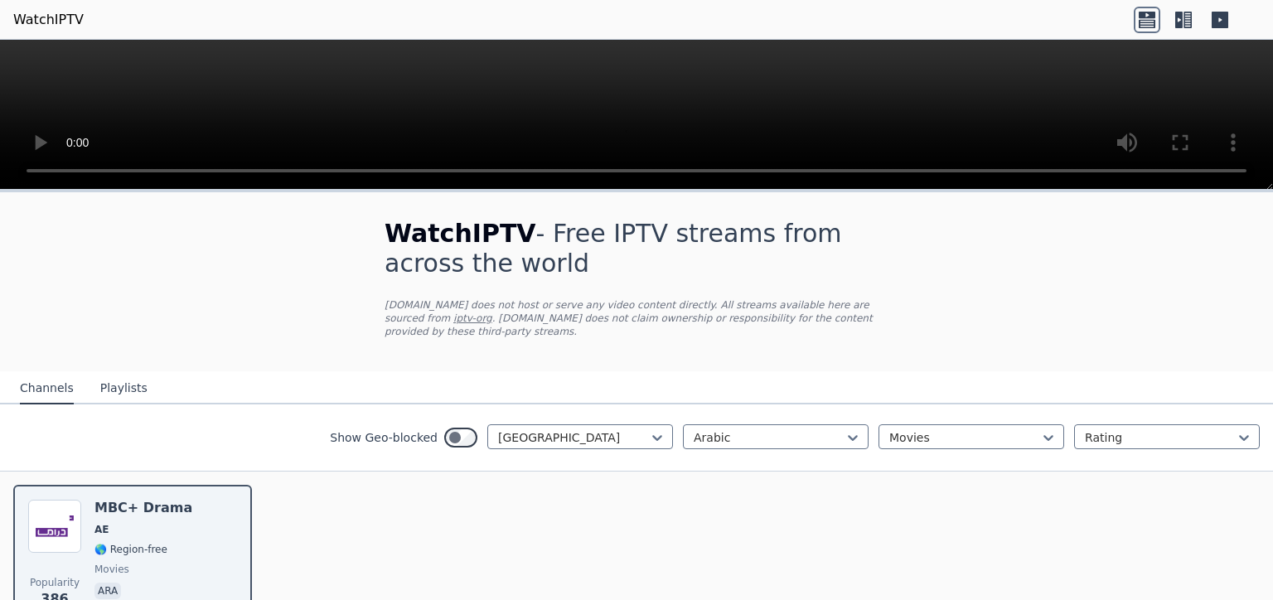
click at [1183, 18] on icon at bounding box center [1183, 20] width 27 height 27
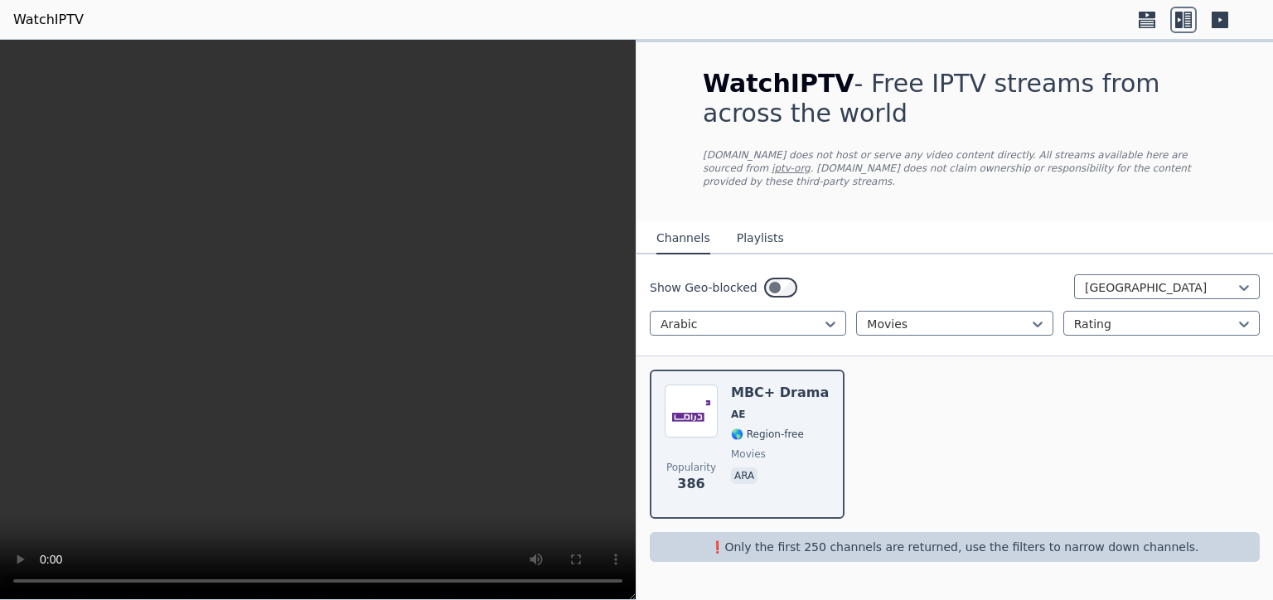
click at [756, 223] on button "Playlists" at bounding box center [760, 238] width 47 height 31
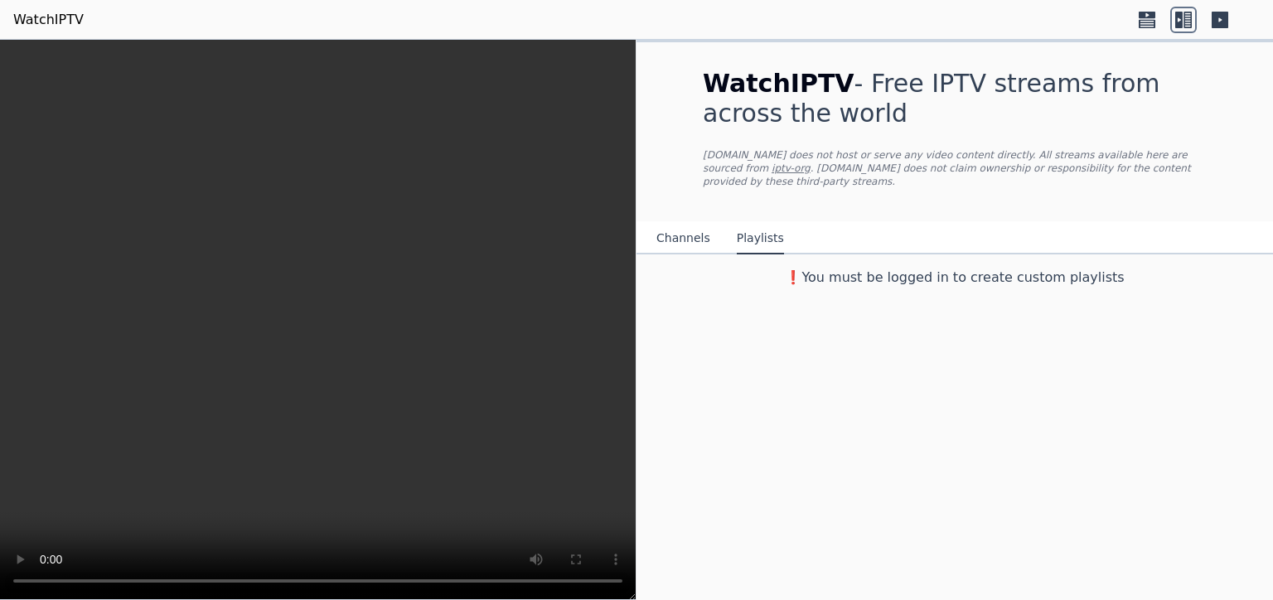
click at [678, 223] on button "Channels" at bounding box center [683, 238] width 54 height 31
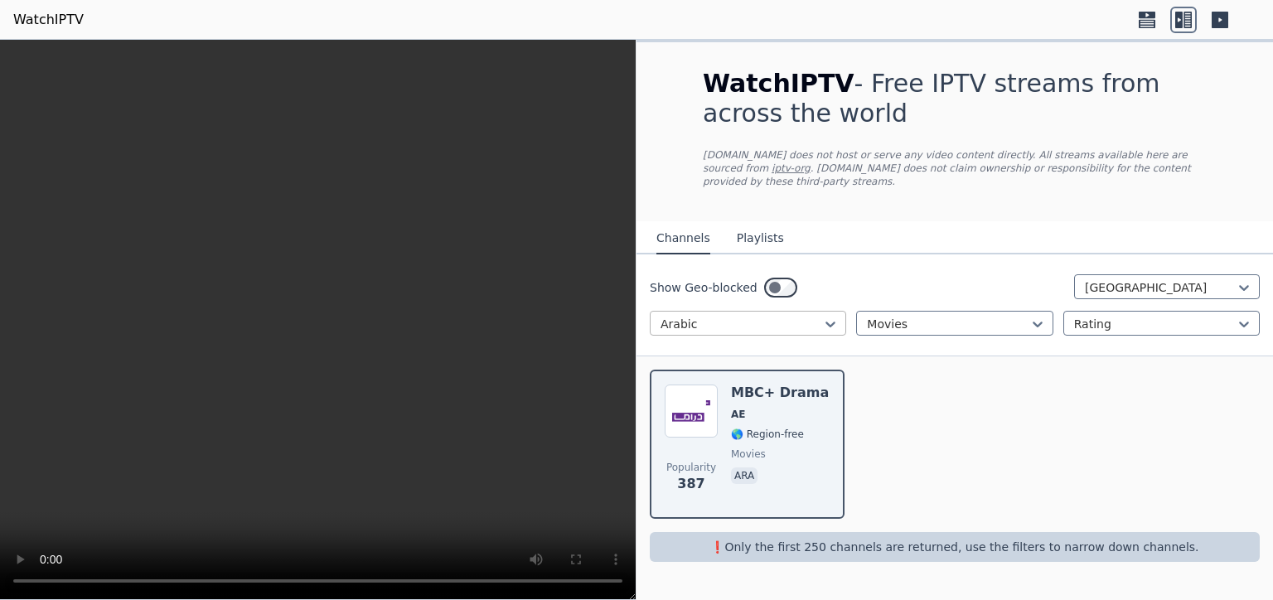
click at [743, 316] on div at bounding box center [741, 324] width 162 height 17
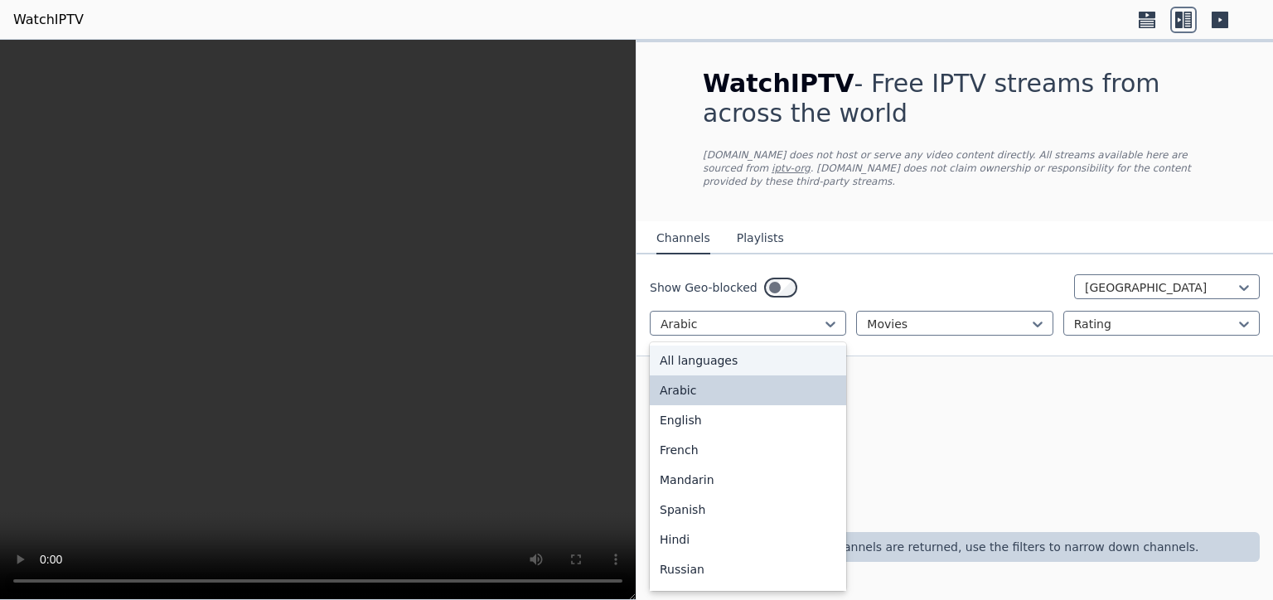
click at [733, 346] on div "All languages" at bounding box center [748, 361] width 196 height 30
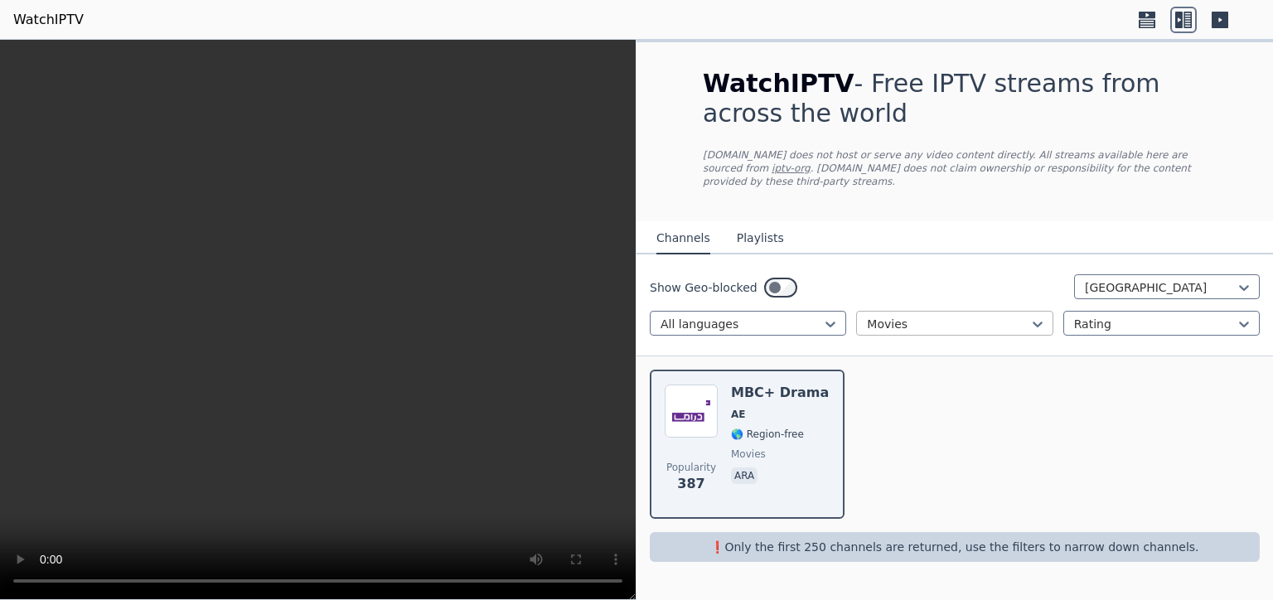
click at [944, 316] on div at bounding box center [948, 324] width 162 height 17
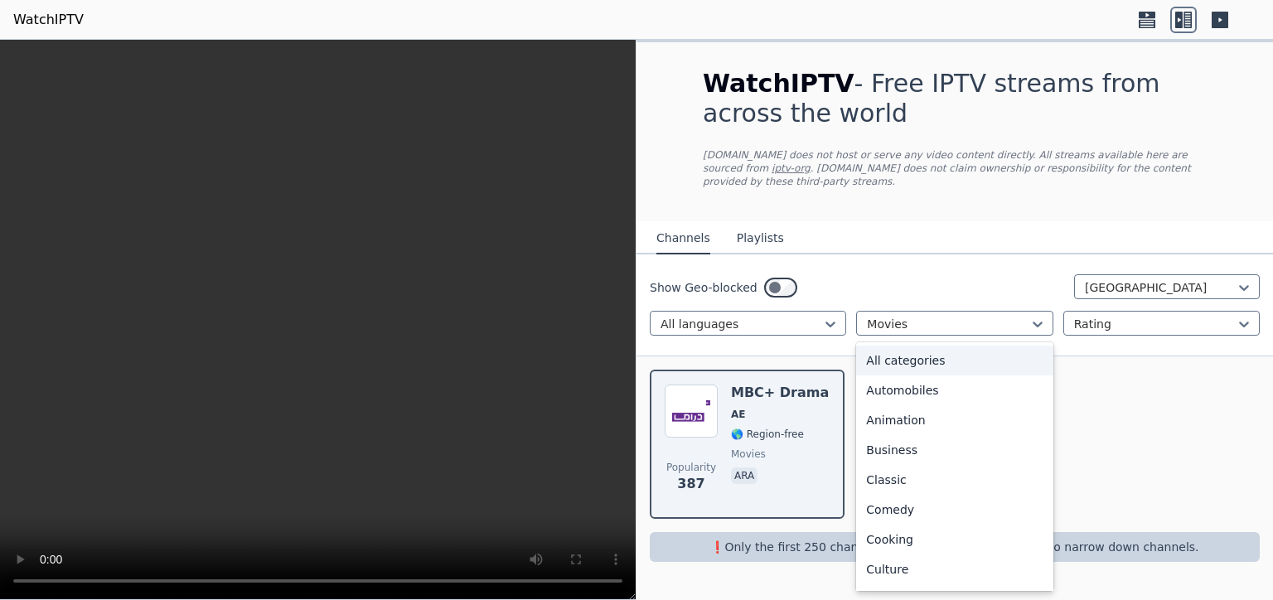
click at [930, 347] on div "All categories" at bounding box center [954, 361] width 196 height 30
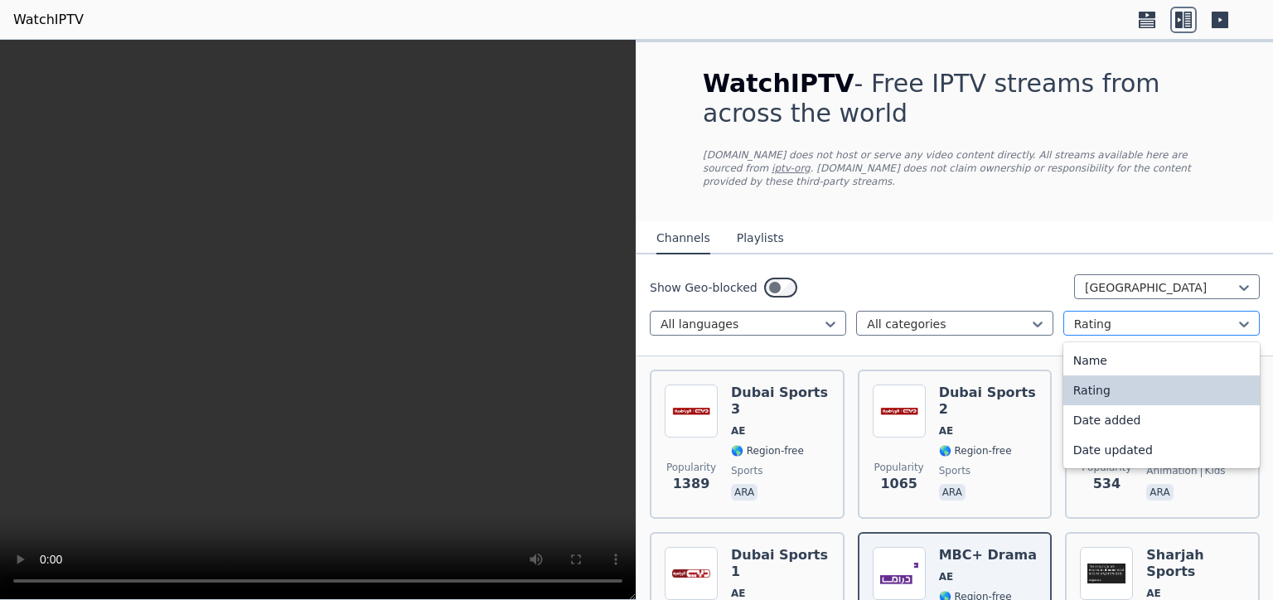
click at [1105, 316] on div at bounding box center [1155, 324] width 162 height 17
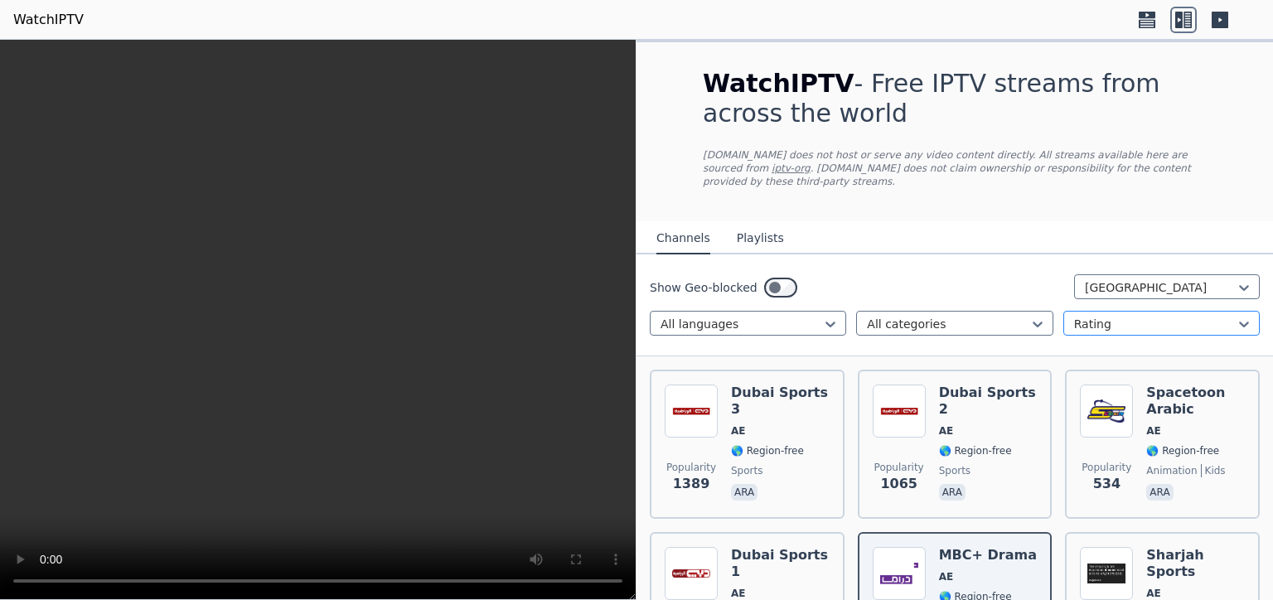
click at [1106, 316] on div at bounding box center [1155, 324] width 162 height 17
click at [1131, 279] on div at bounding box center [1160, 287] width 151 height 17
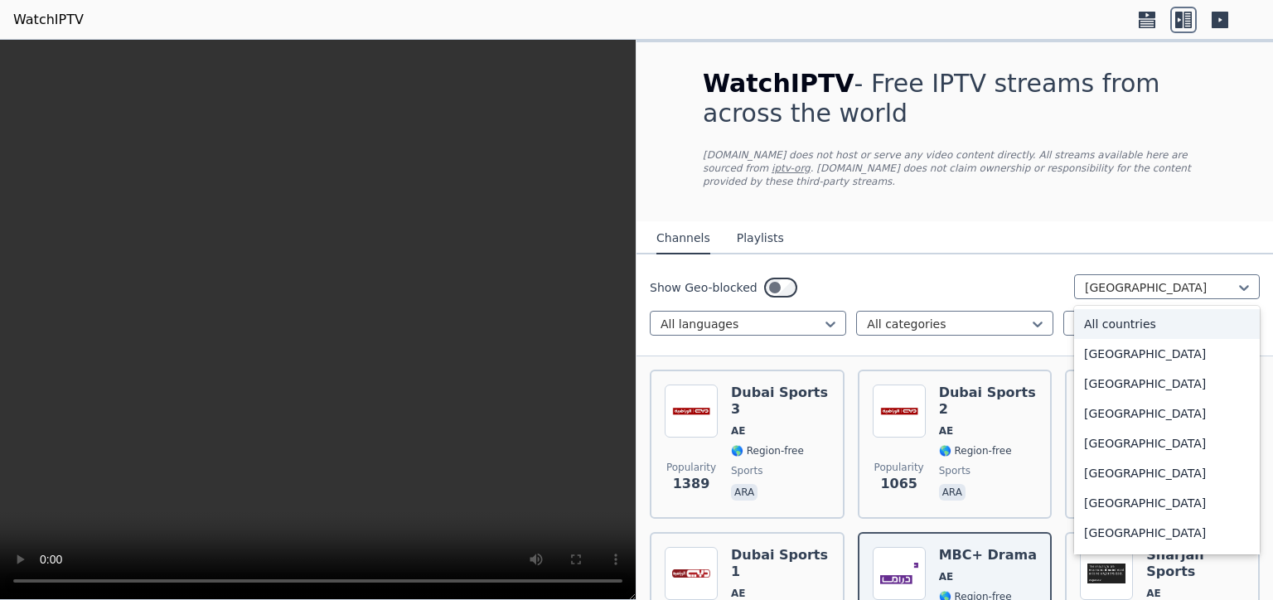
click at [1119, 309] on div "All countries" at bounding box center [1167, 324] width 186 height 30
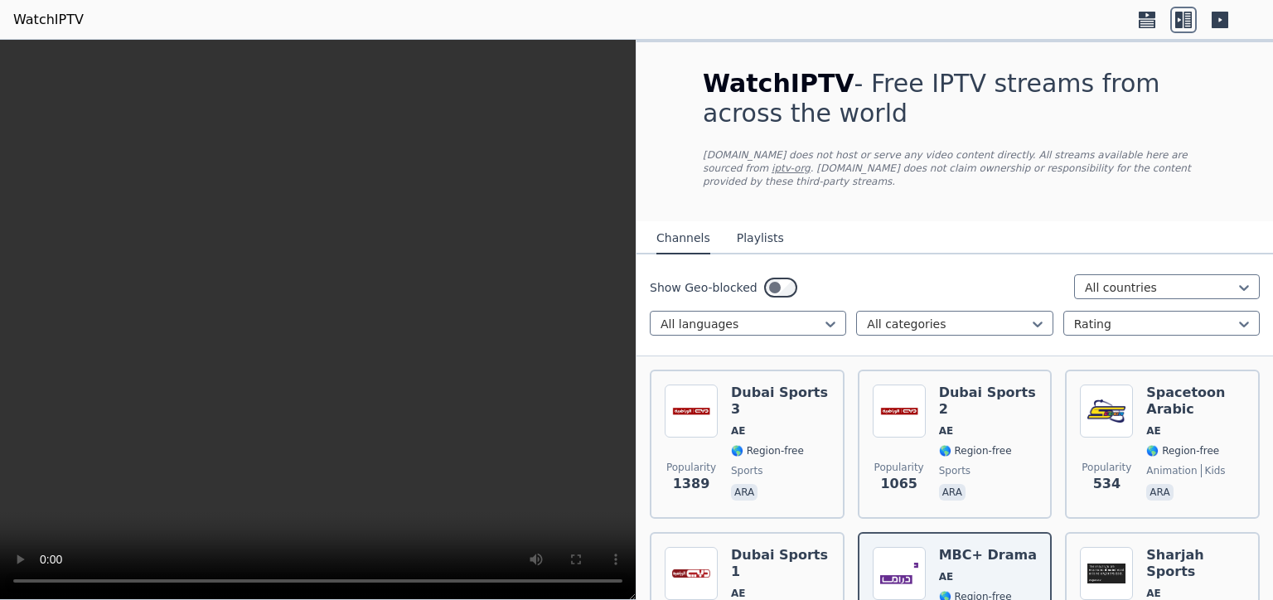
click at [965, 254] on div "Show Geo-blocked option All countries, selected. All countries All languages Al…" at bounding box center [954, 305] width 636 height 102
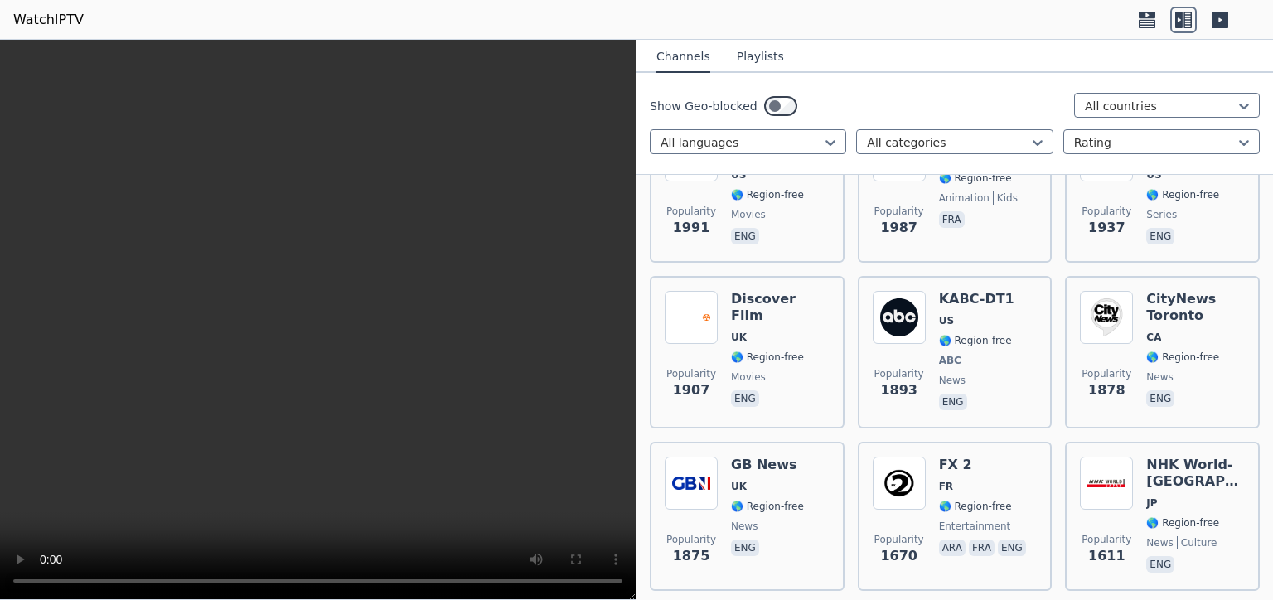
scroll to position [1825, 0]
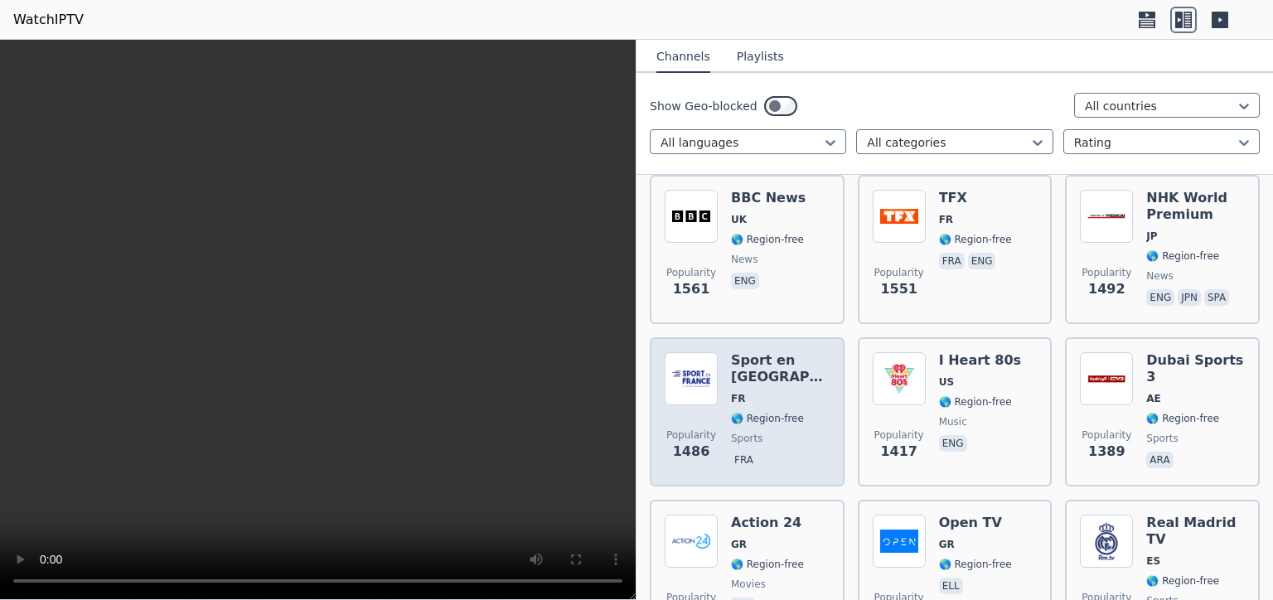
click at [755, 392] on span "FR" at bounding box center [780, 398] width 99 height 13
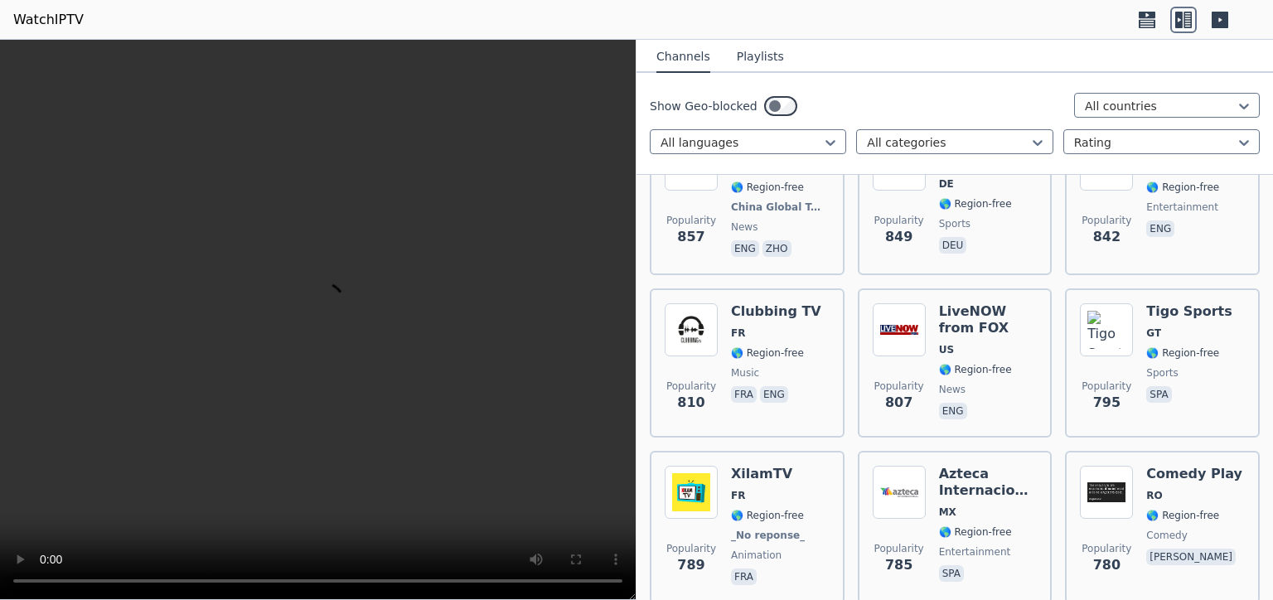
scroll to position [5261, 0]
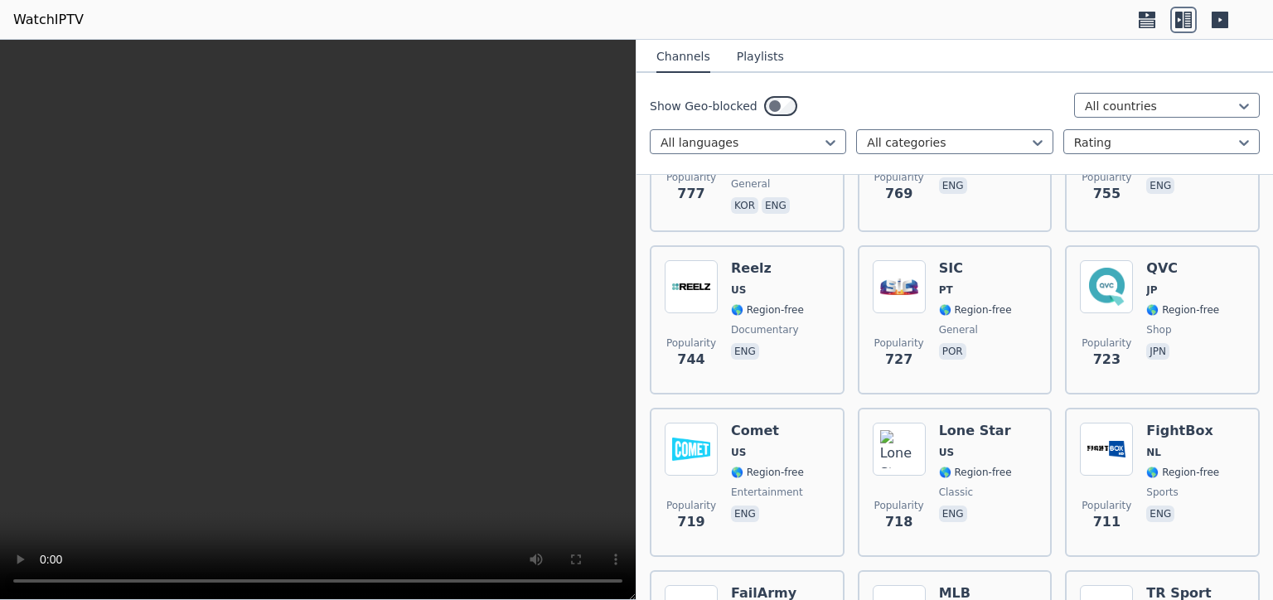
click at [757, 57] on button "Playlists" at bounding box center [760, 56] width 47 height 31
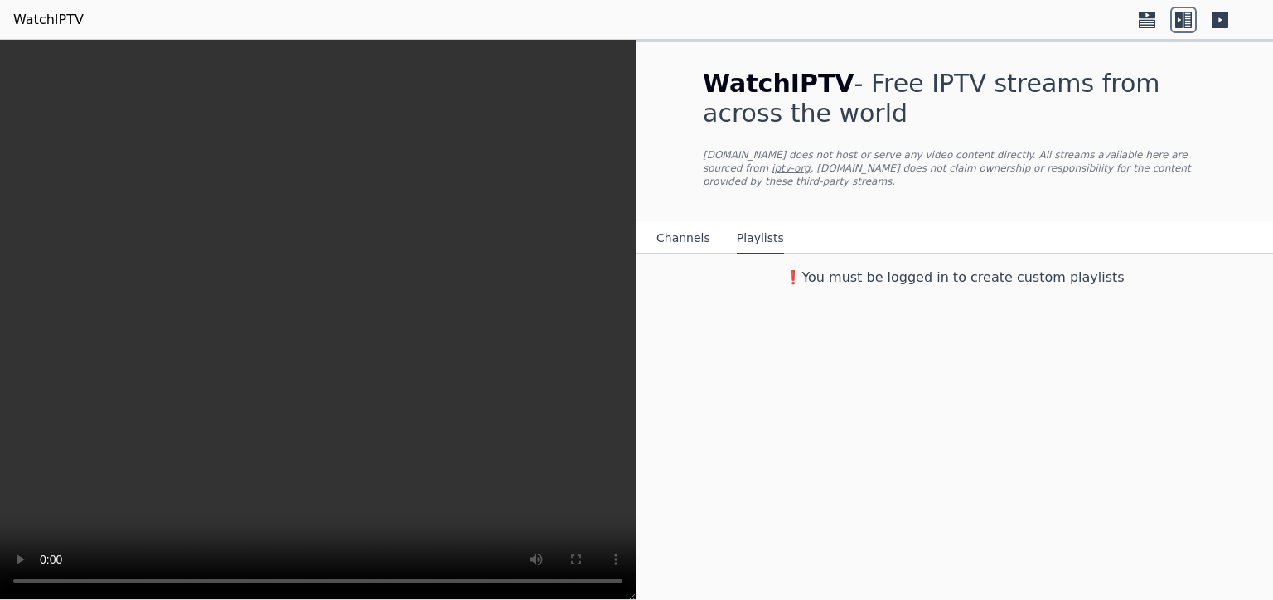
click at [688, 223] on button "Channels" at bounding box center [683, 238] width 54 height 31
